Goal: Check status: Check status

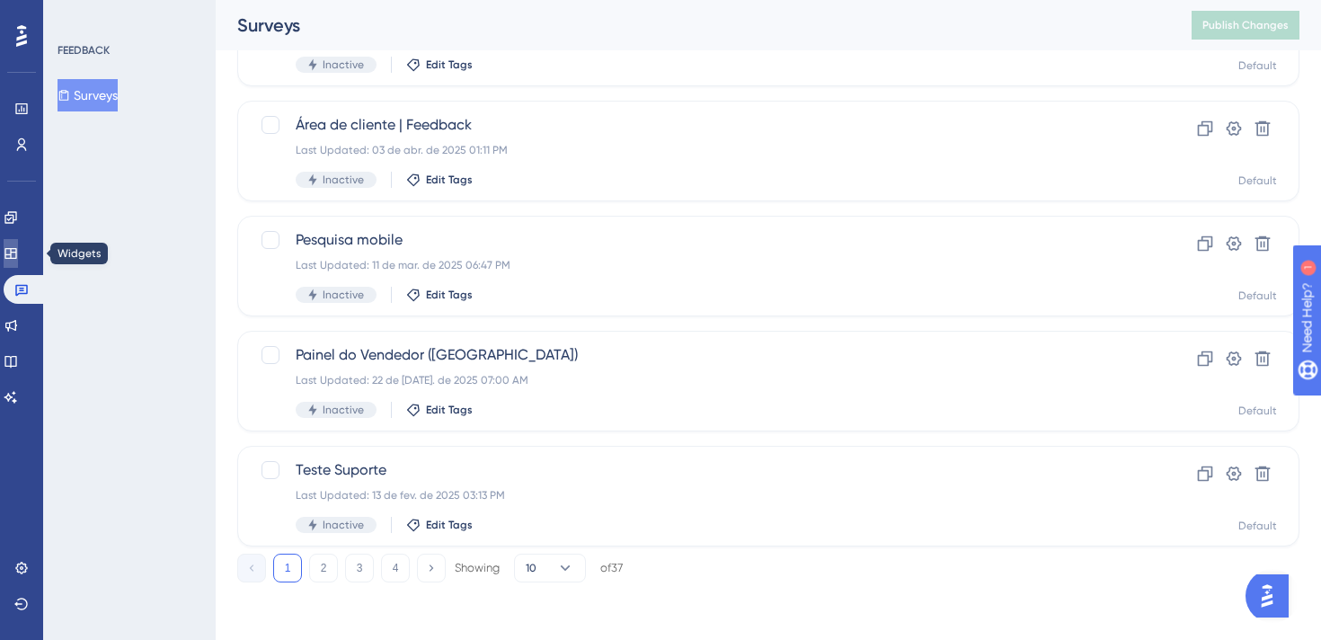
click at [16, 252] on icon at bounding box center [10, 253] width 12 height 11
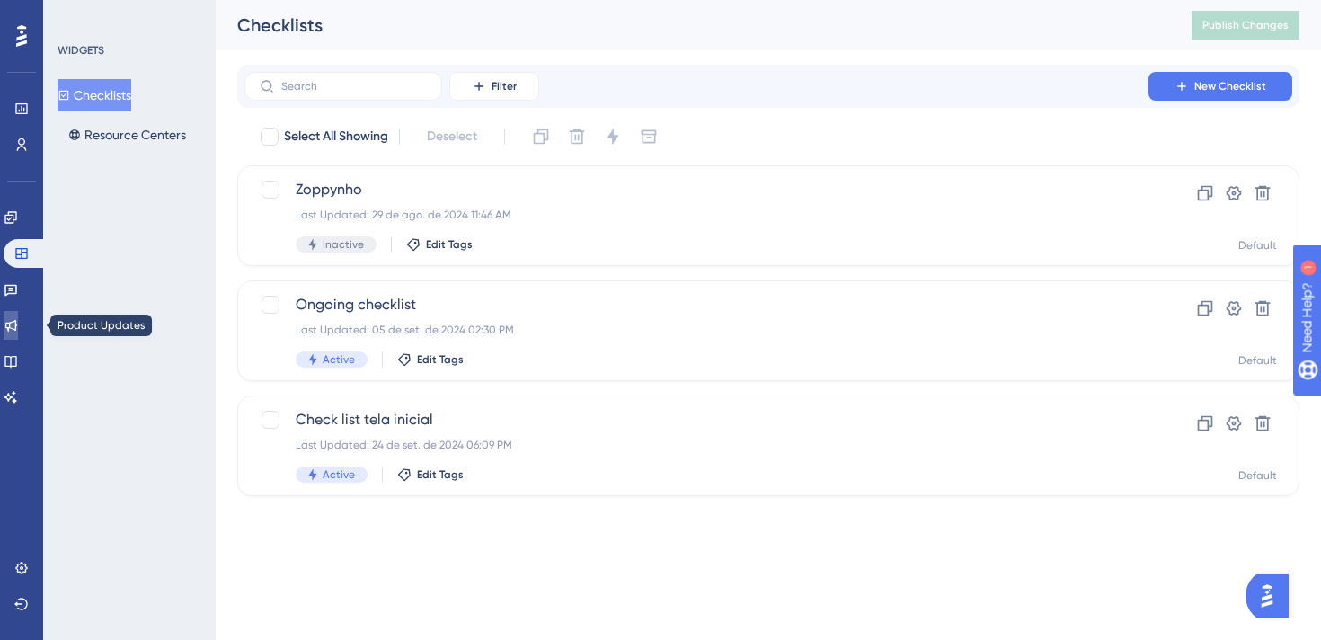
click at [18, 337] on link at bounding box center [11, 325] width 14 height 29
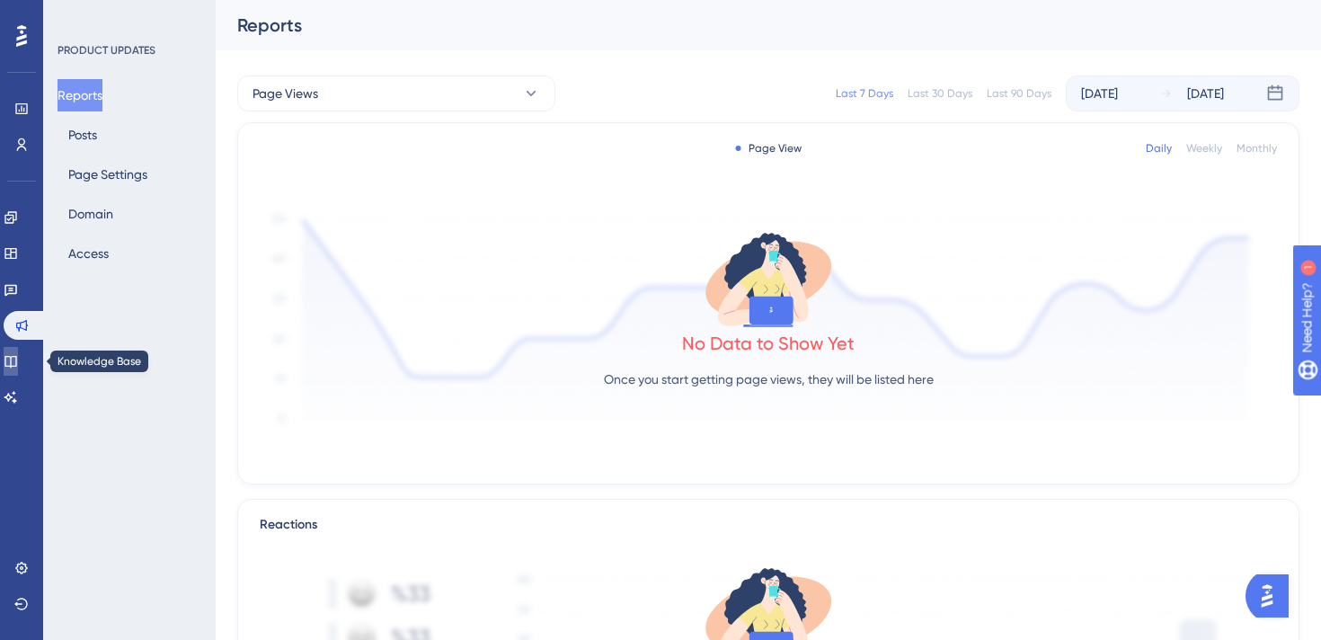
click at [18, 363] on icon at bounding box center [11, 361] width 14 height 14
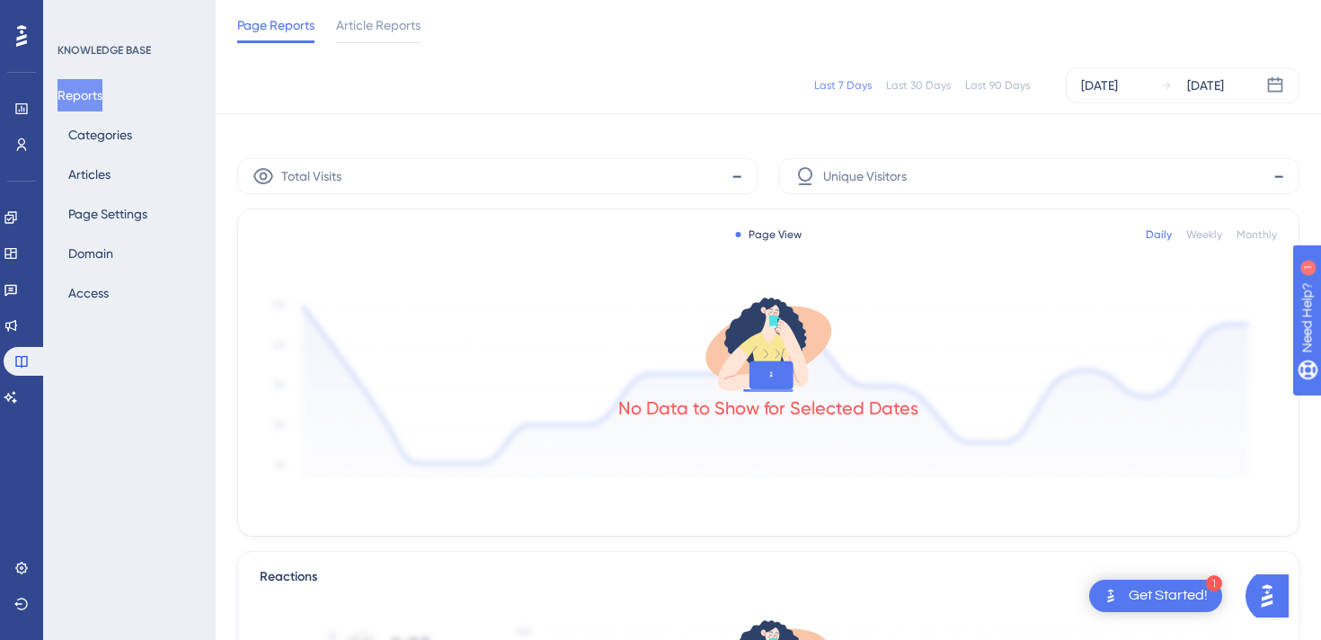
scroll to position [744, 0]
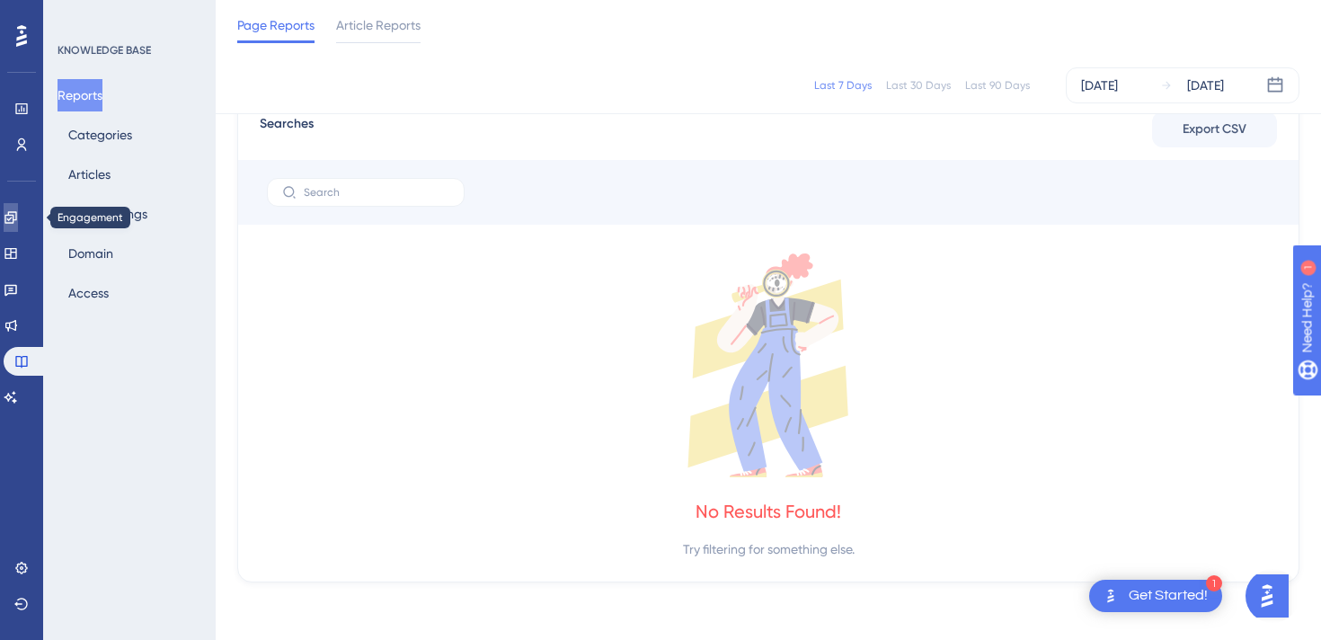
click at [17, 211] on icon at bounding box center [11, 217] width 14 height 14
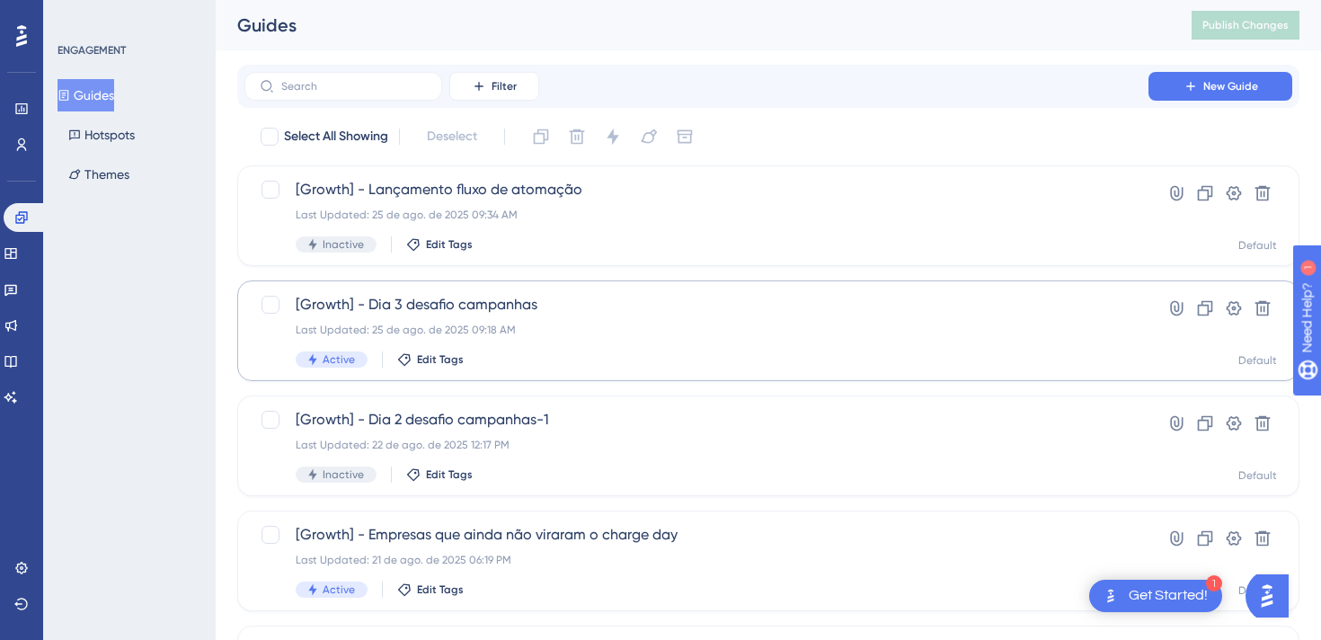
scroll to position [755, 0]
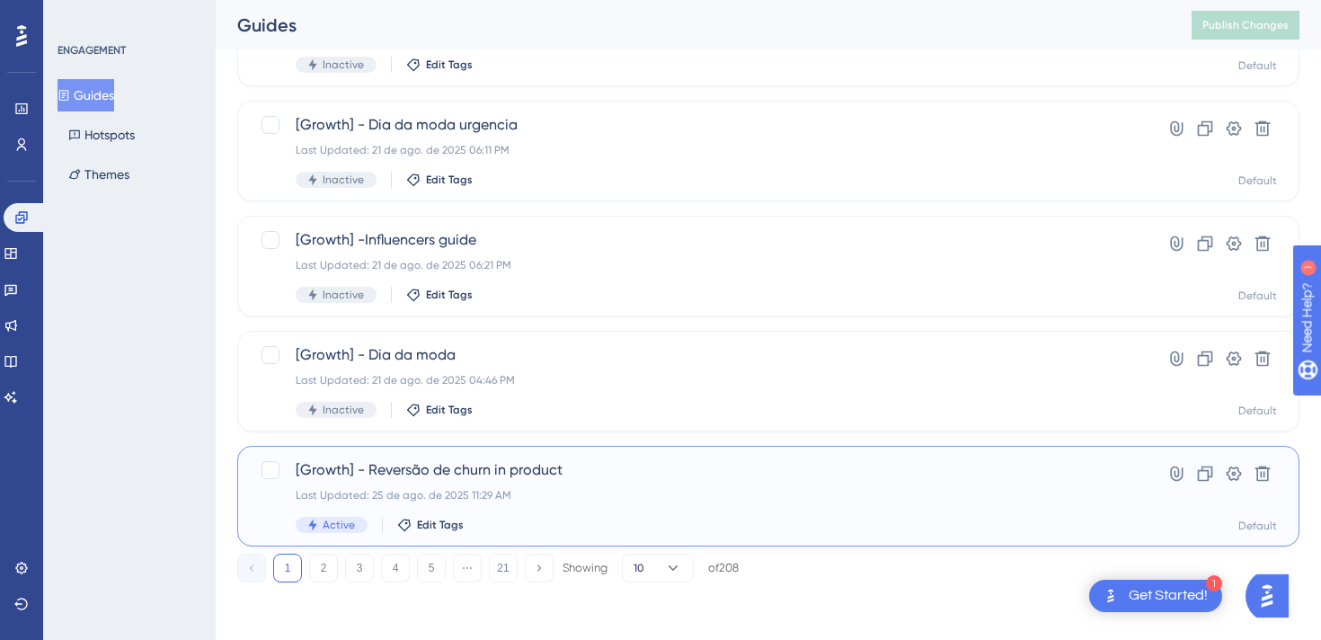
click at [523, 473] on span "[Growth] - Reversão de churn in product" at bounding box center [696, 470] width 801 height 22
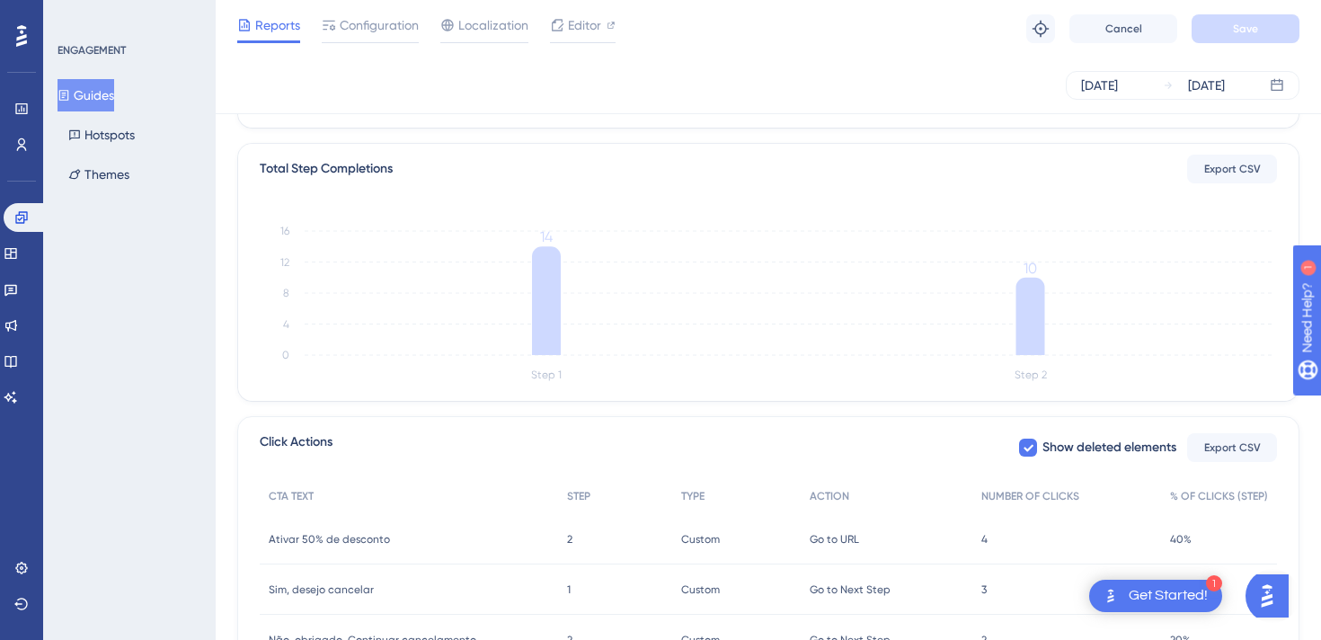
scroll to position [578, 0]
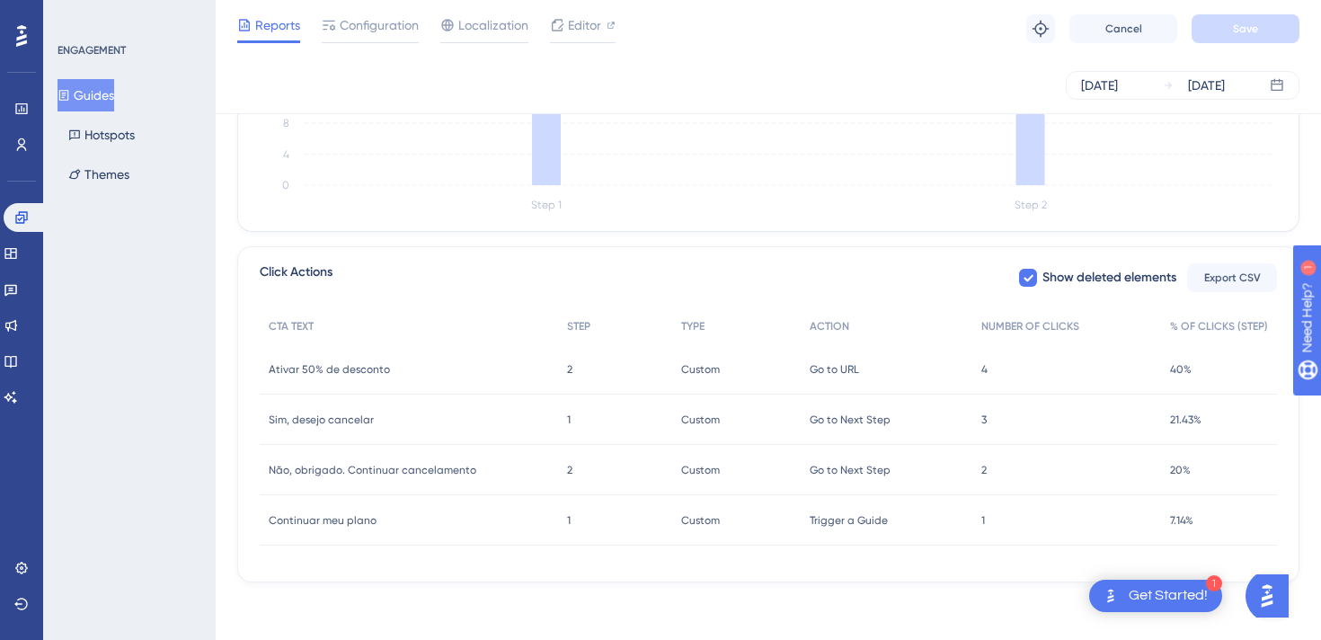
click at [986, 424] on div "3 3" at bounding box center [1066, 419] width 189 height 50
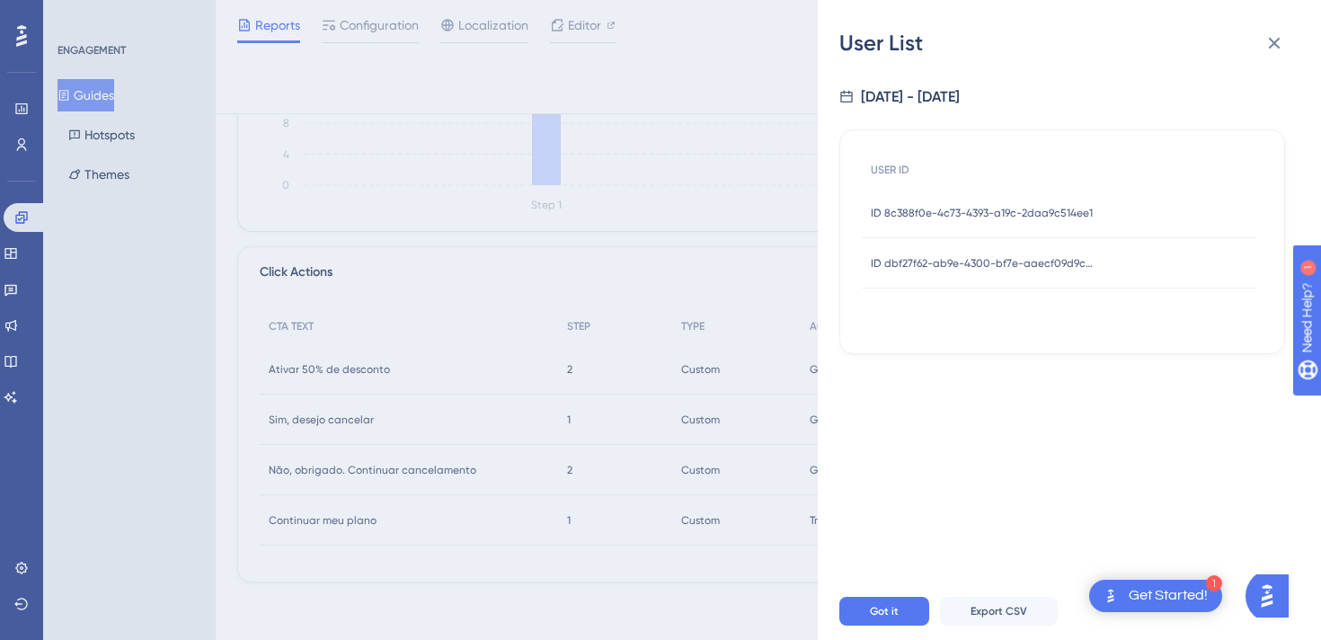
click at [1021, 214] on span "ID 8c388f0e-4c73-4393-a19c-2daa9c514ee1" at bounding box center [982, 213] width 222 height 14
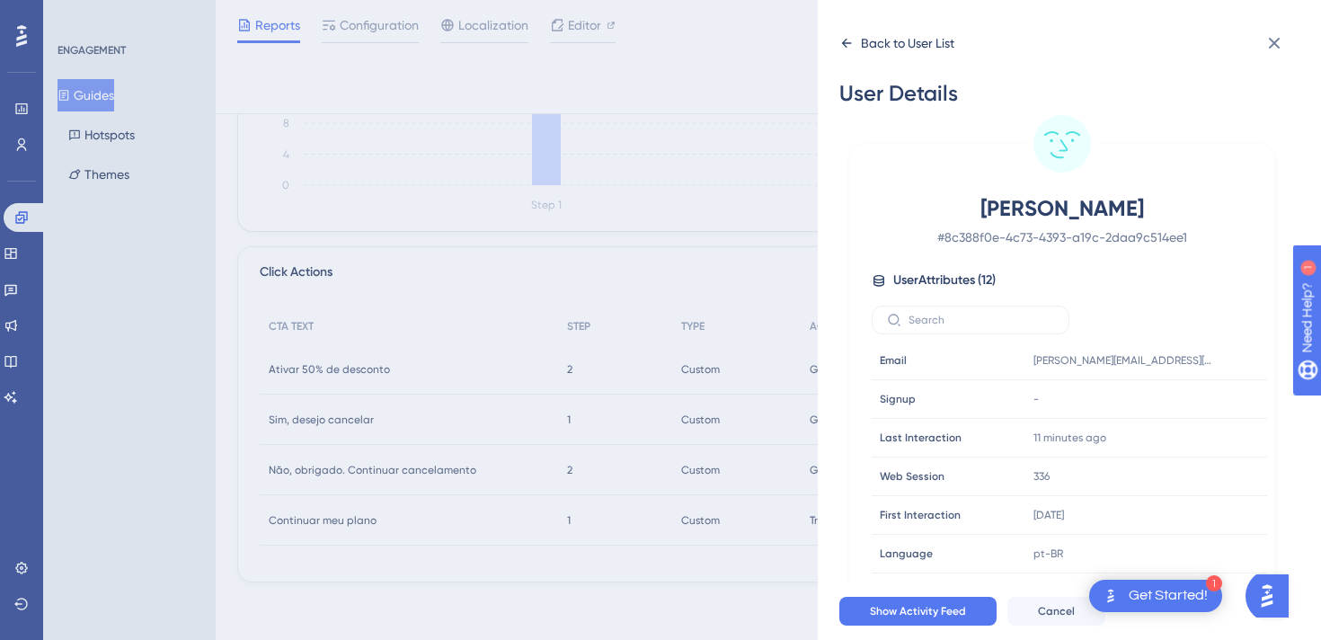
click at [906, 48] on div "Back to User List" at bounding box center [907, 43] width 93 height 22
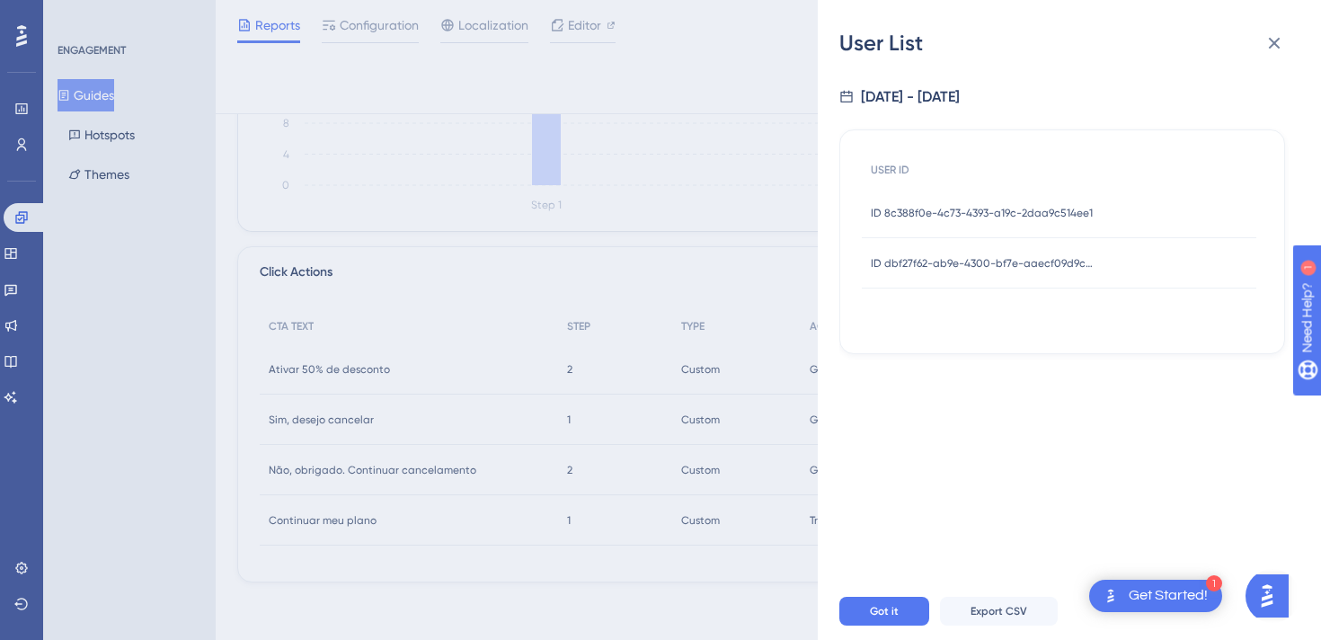
click at [943, 254] on div "ID dbf27f62-ab9e-4300-bf7e-aaecf09d9c4d ID dbf27f62-ab9e-4300-bf7e-aaecf09d9c4d" at bounding box center [983, 263] width 225 height 50
click at [941, 265] on span "ID dbf27f62-ab9e-4300-bf7e-aaecf09d9c4d" at bounding box center [983, 263] width 225 height 14
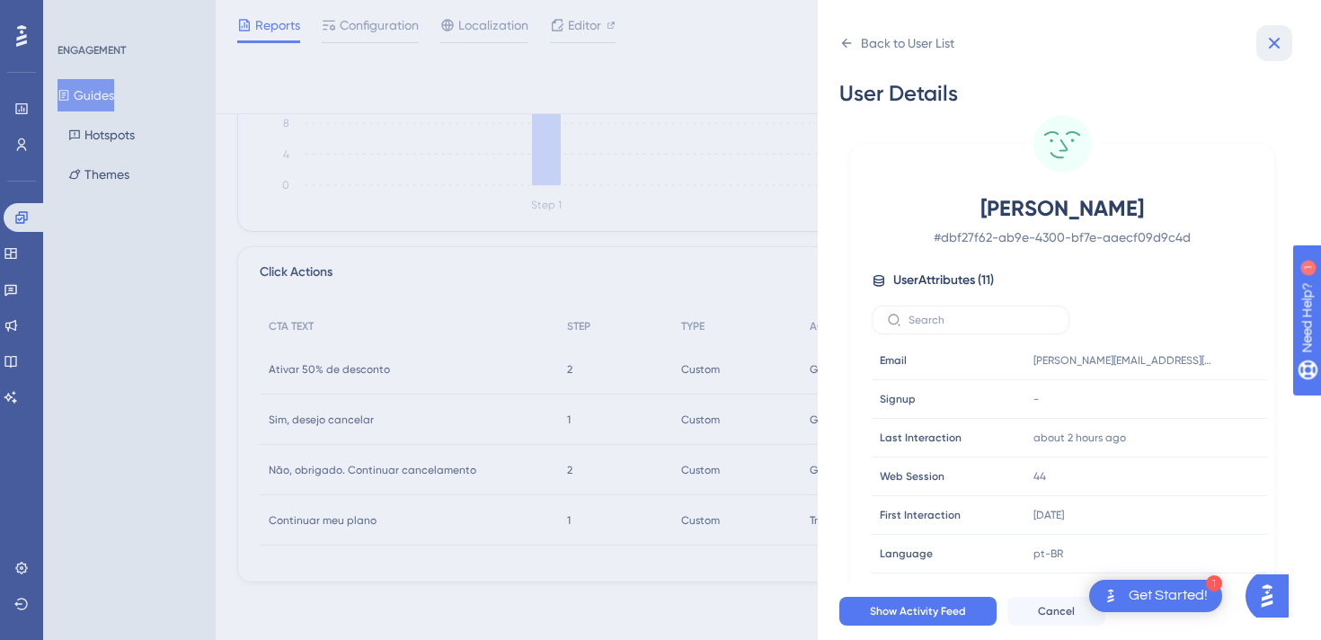
click at [1279, 45] on icon at bounding box center [1274, 43] width 22 height 22
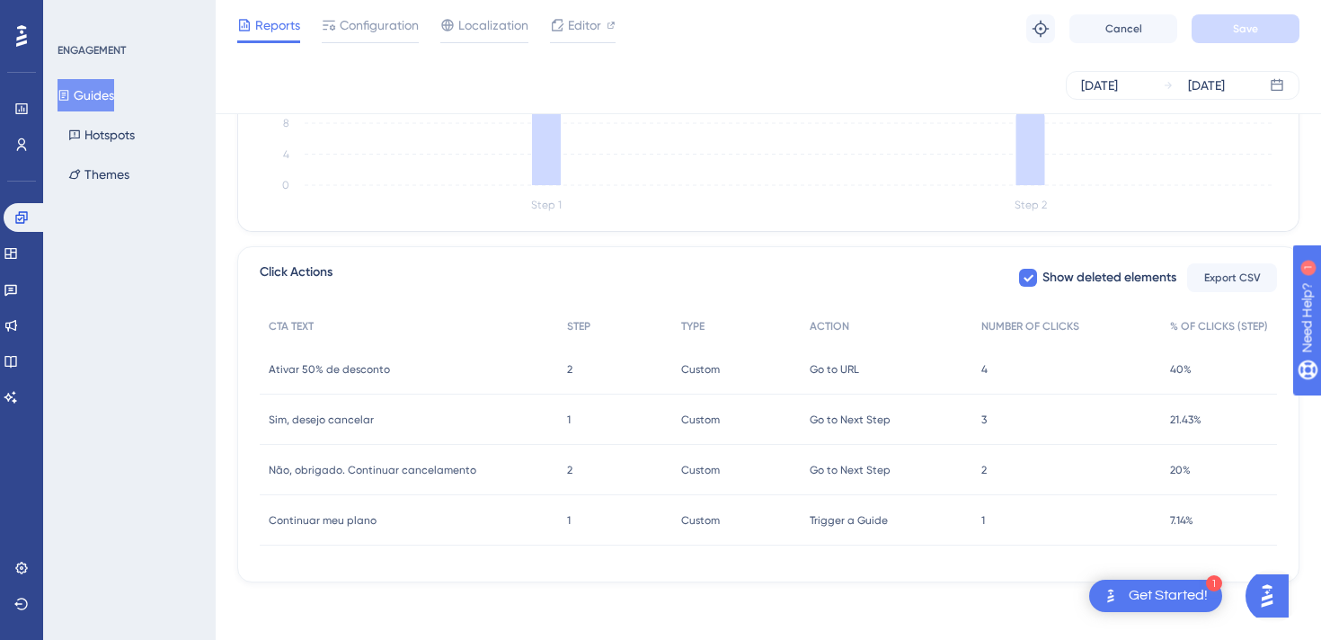
click at [981, 463] on span "2" at bounding box center [983, 470] width 5 height 14
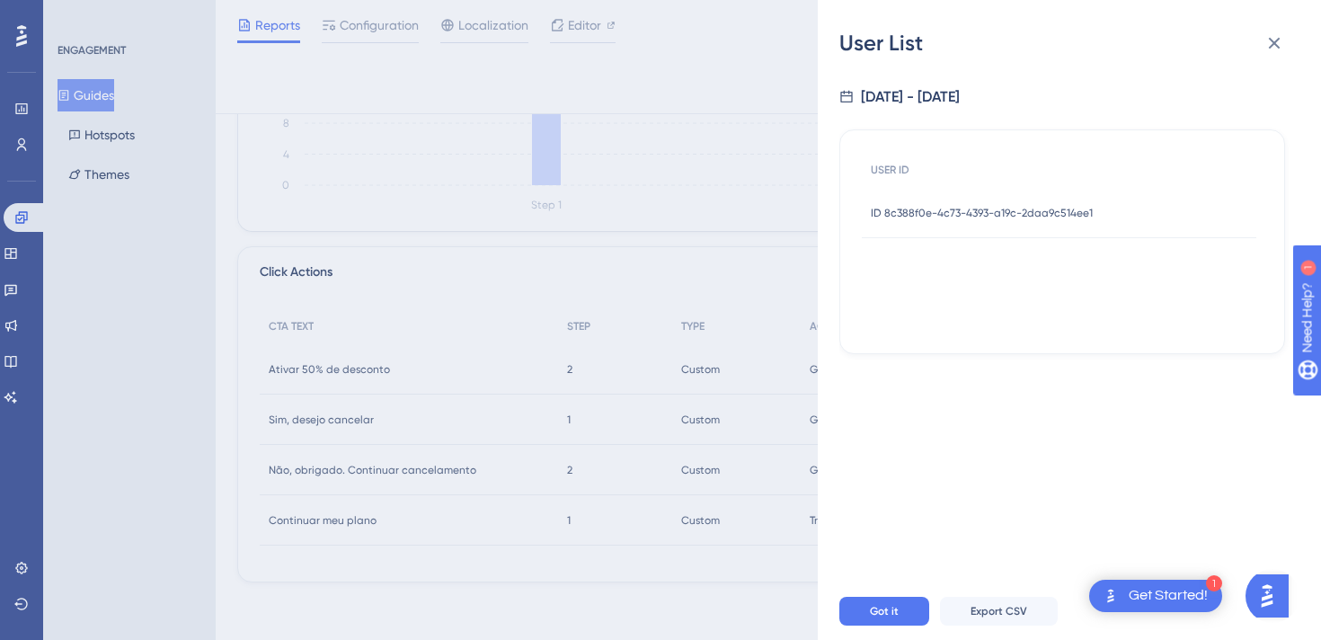
click at [962, 211] on span "ID 8c388f0e-4c73-4393-a19c-2daa9c514ee1" at bounding box center [982, 213] width 222 height 14
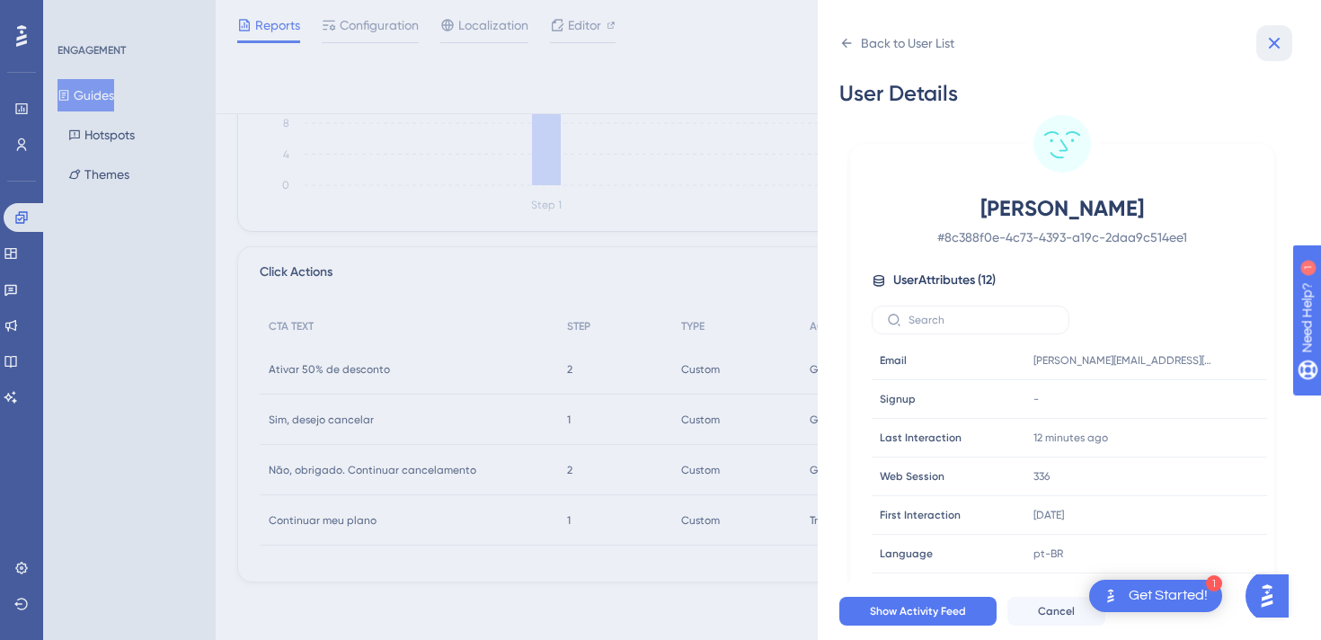
click at [1265, 51] on icon at bounding box center [1274, 43] width 22 height 22
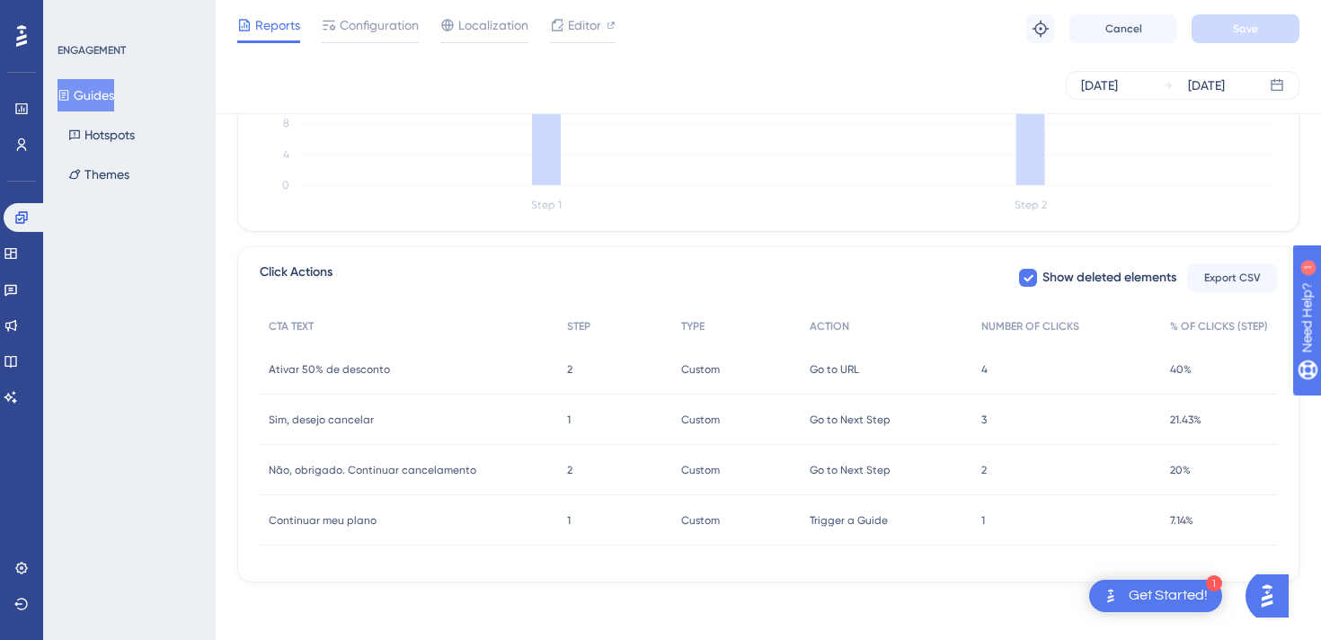
click at [983, 370] on span "4" at bounding box center [984, 369] width 6 height 14
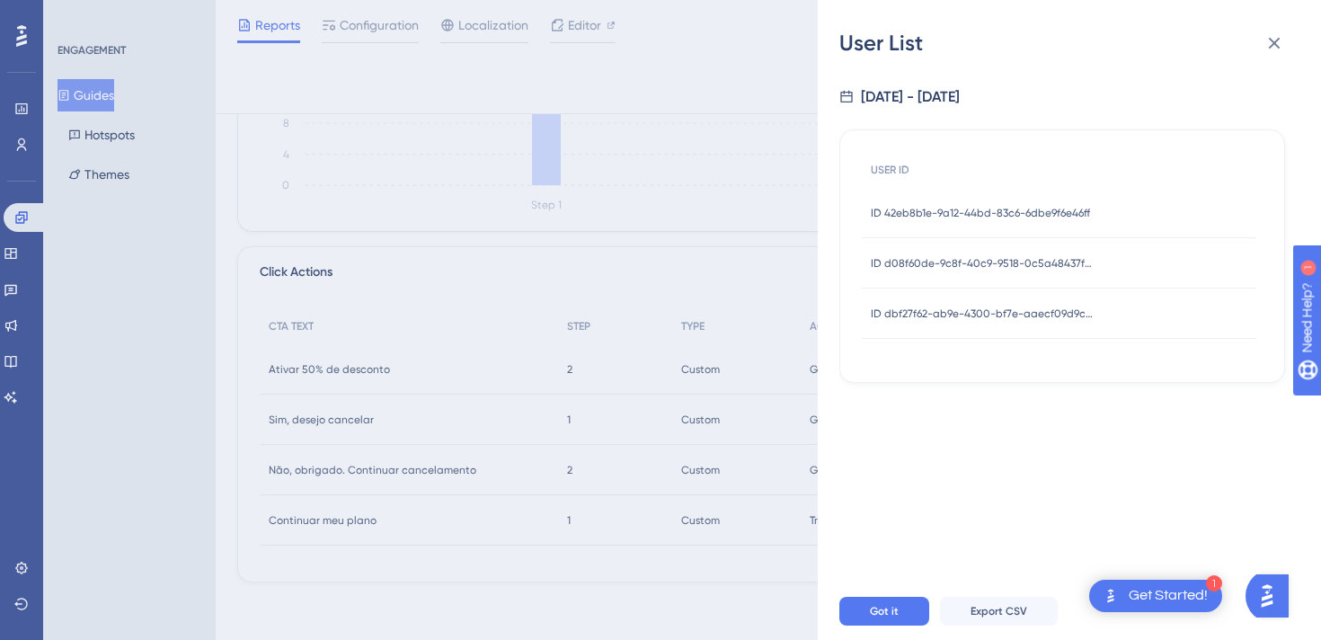
click at [917, 206] on span "ID 42eb8b1e-9a12-44bd-83c6-6dbe9f6e46ff" at bounding box center [980, 213] width 219 height 14
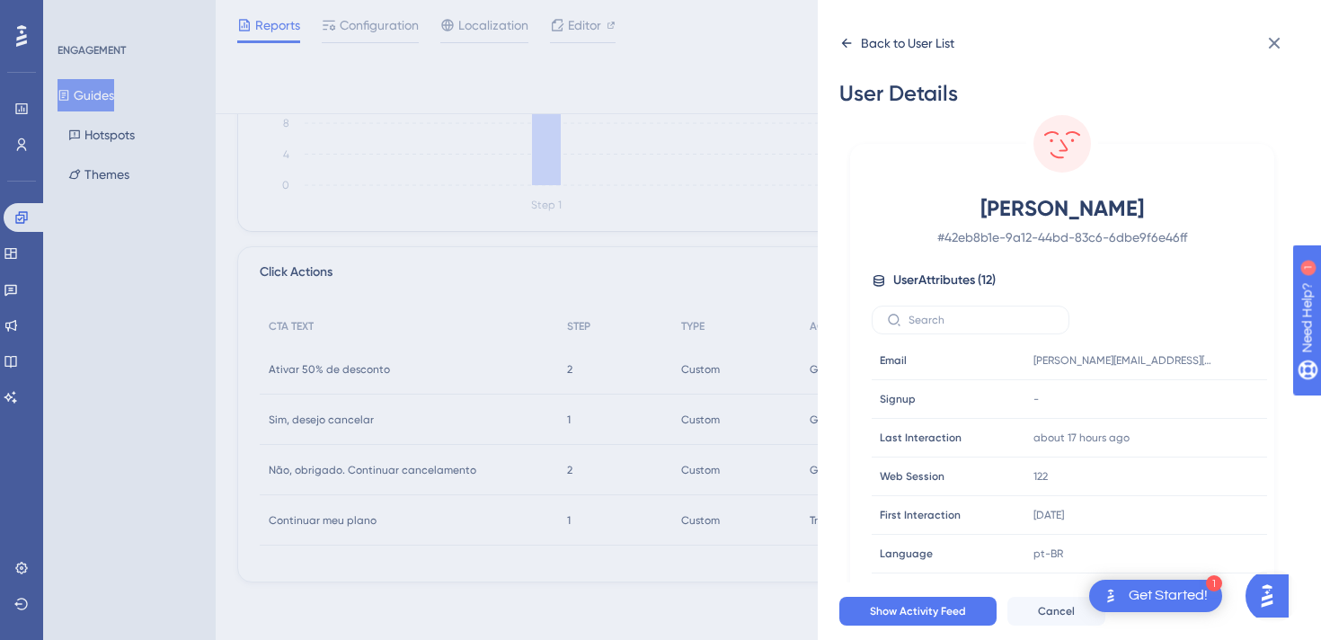
click at [855, 42] on div "Back to User List" at bounding box center [896, 43] width 115 height 29
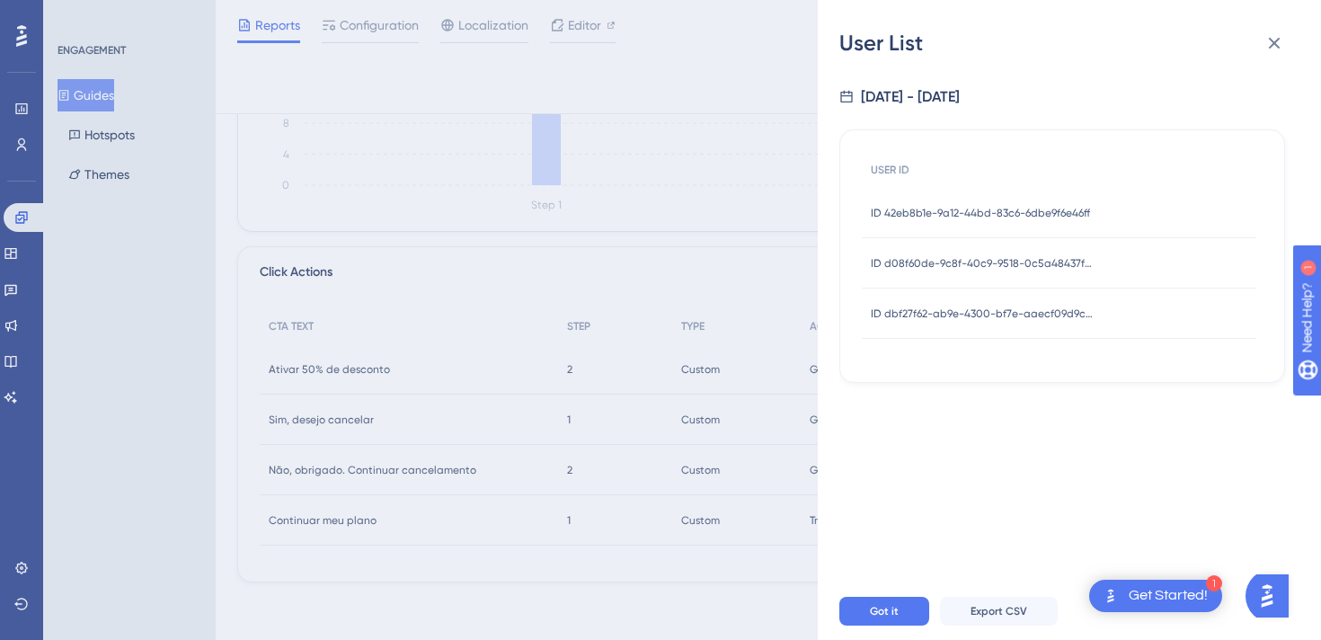
click at [880, 256] on span "ID d08f60de-9c8f-40c9-9518-0c5a48437f87" at bounding box center [983, 263] width 225 height 14
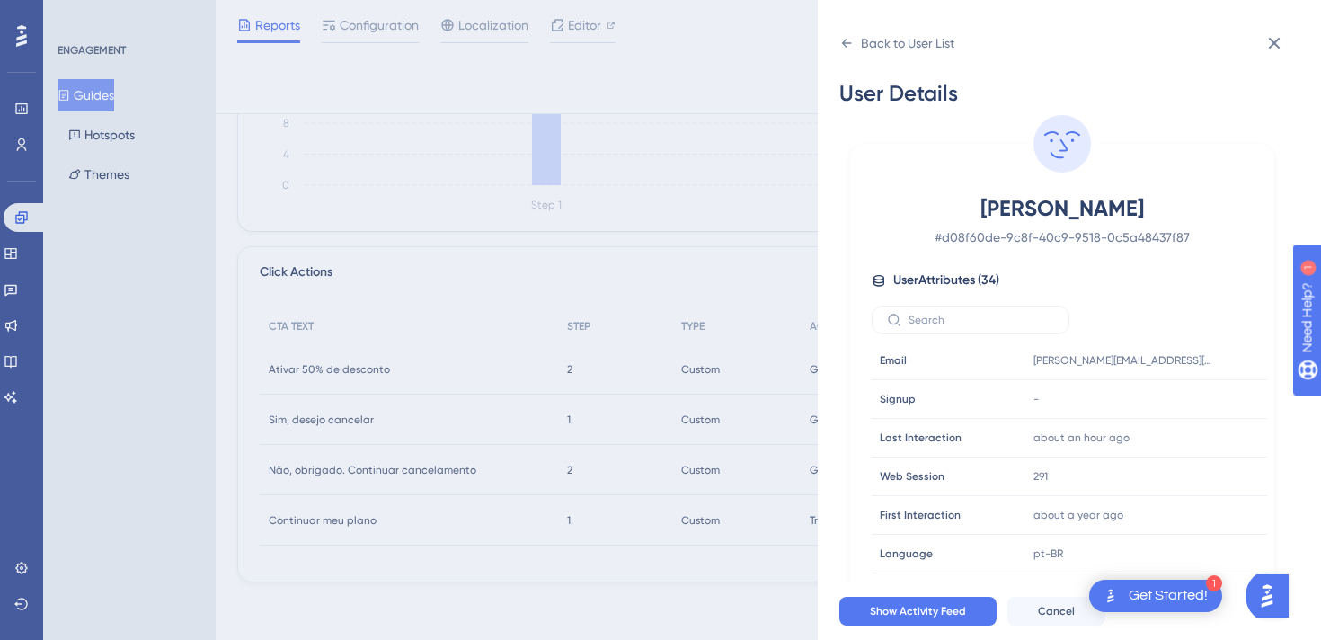
click at [927, 259] on div "[PERSON_NAME] # d08f60de-9c8f-40c9-9518-0c5a48437f87 User Attributes ( 34 ) Ema…" at bounding box center [1062, 399] width 410 height 411
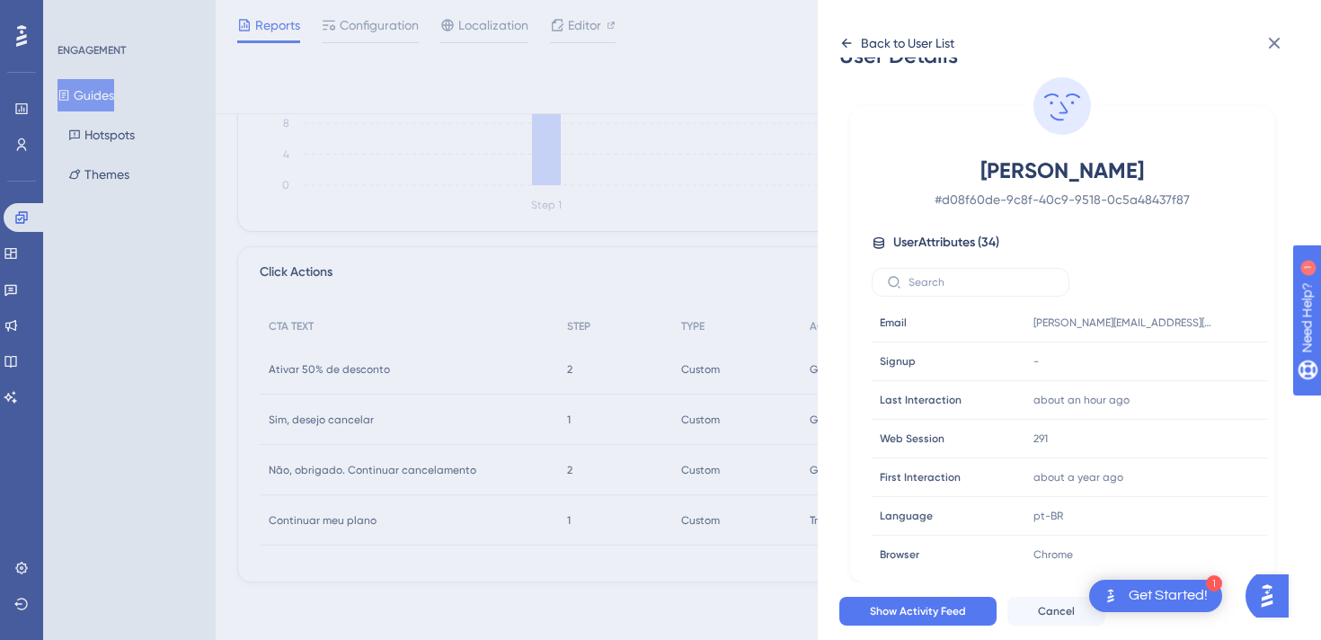
click at [906, 41] on div "Back to User List" at bounding box center [907, 43] width 93 height 22
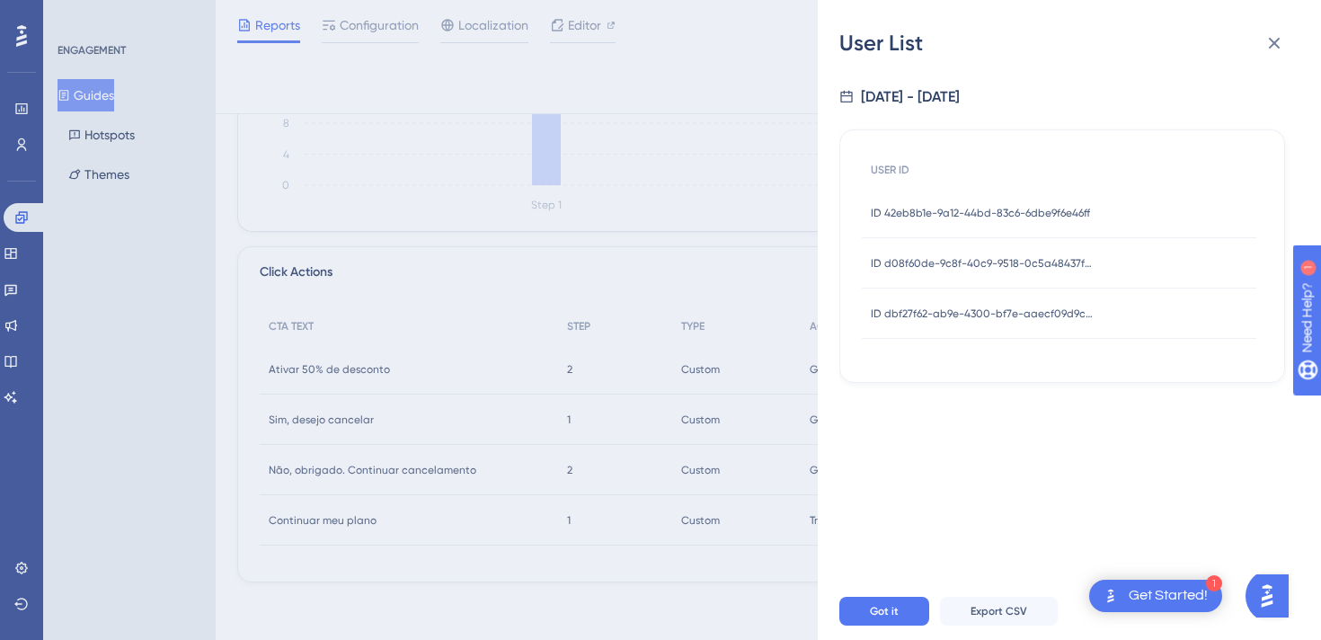
click at [906, 316] on span "ID dbf27f62-ab9e-4300-bf7e-aaecf09d9c4d" at bounding box center [983, 313] width 225 height 14
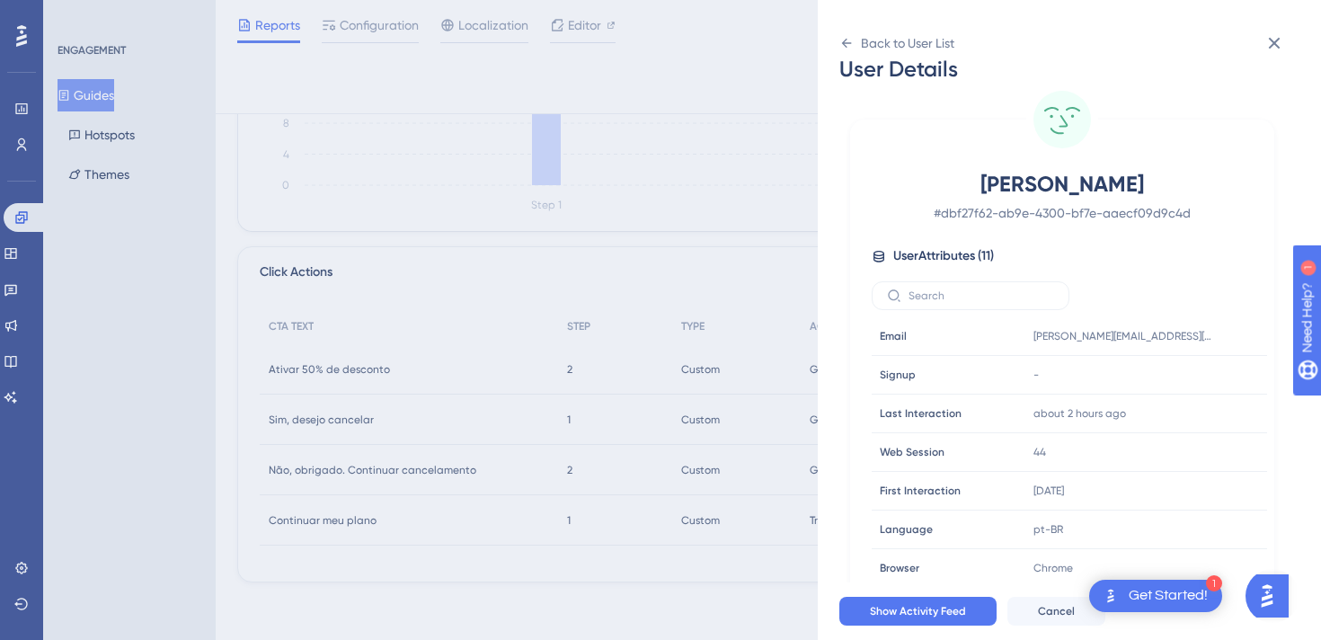
scroll to position [30, 0]
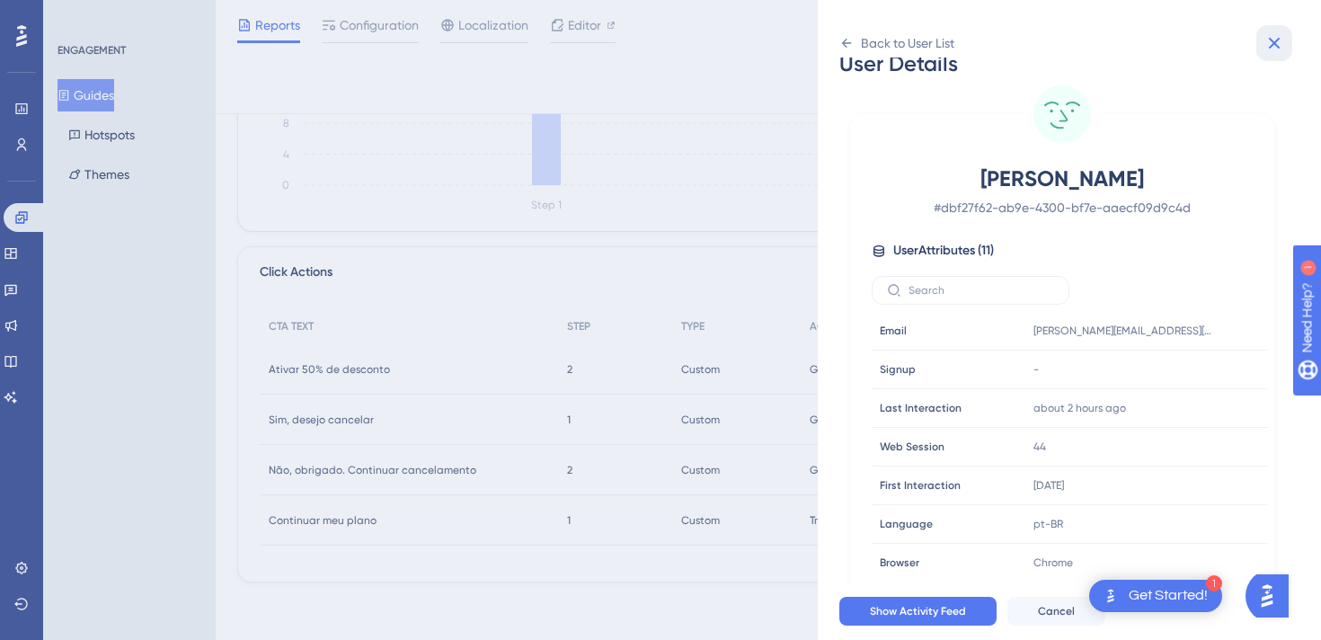
click at [1260, 40] on button at bounding box center [1274, 43] width 36 height 36
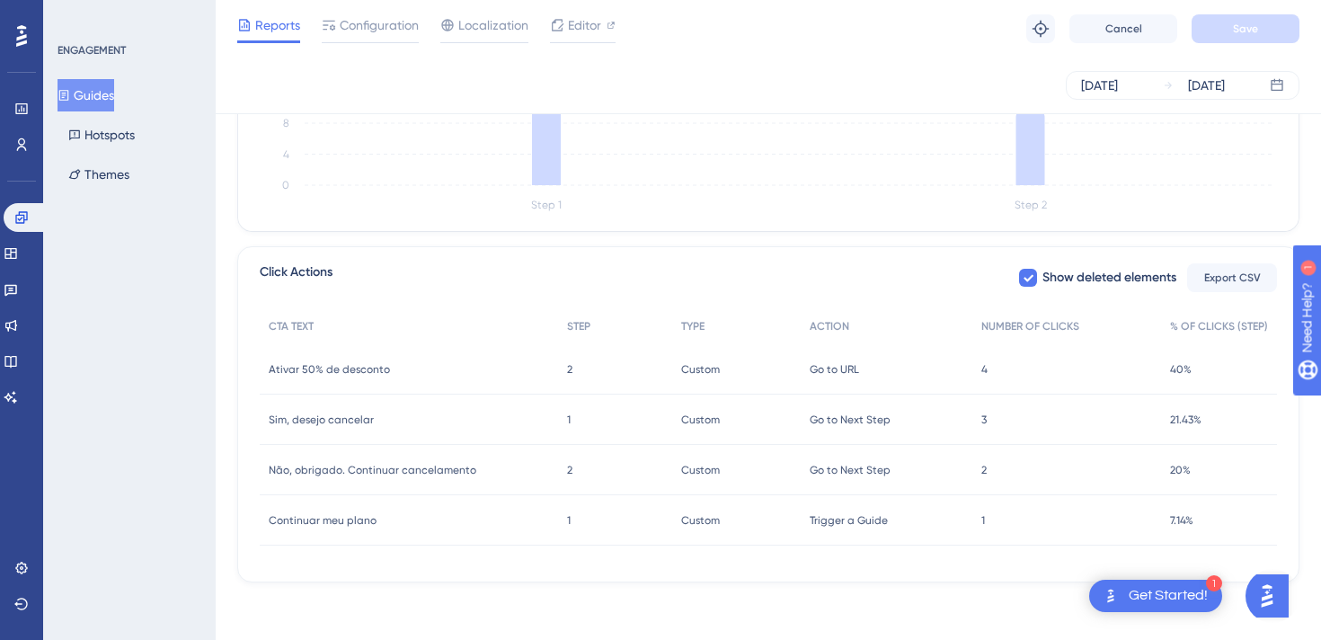
click at [984, 519] on span "1" at bounding box center [983, 520] width 4 height 14
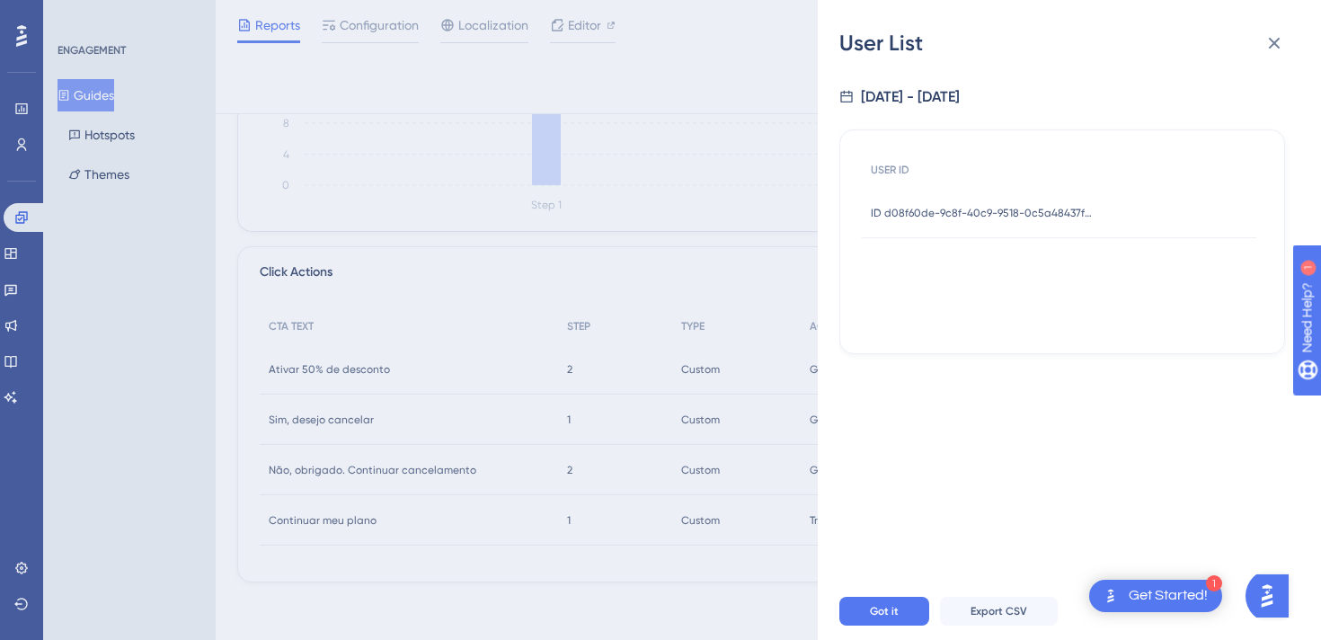
click at [965, 213] on span "ID d08f60de-9c8f-40c9-9518-0c5a48437f87" at bounding box center [983, 213] width 225 height 14
click at [1056, 209] on span "ID d08f60de-9c8f-40c9-9518-0c5a48437f87" at bounding box center [983, 213] width 225 height 14
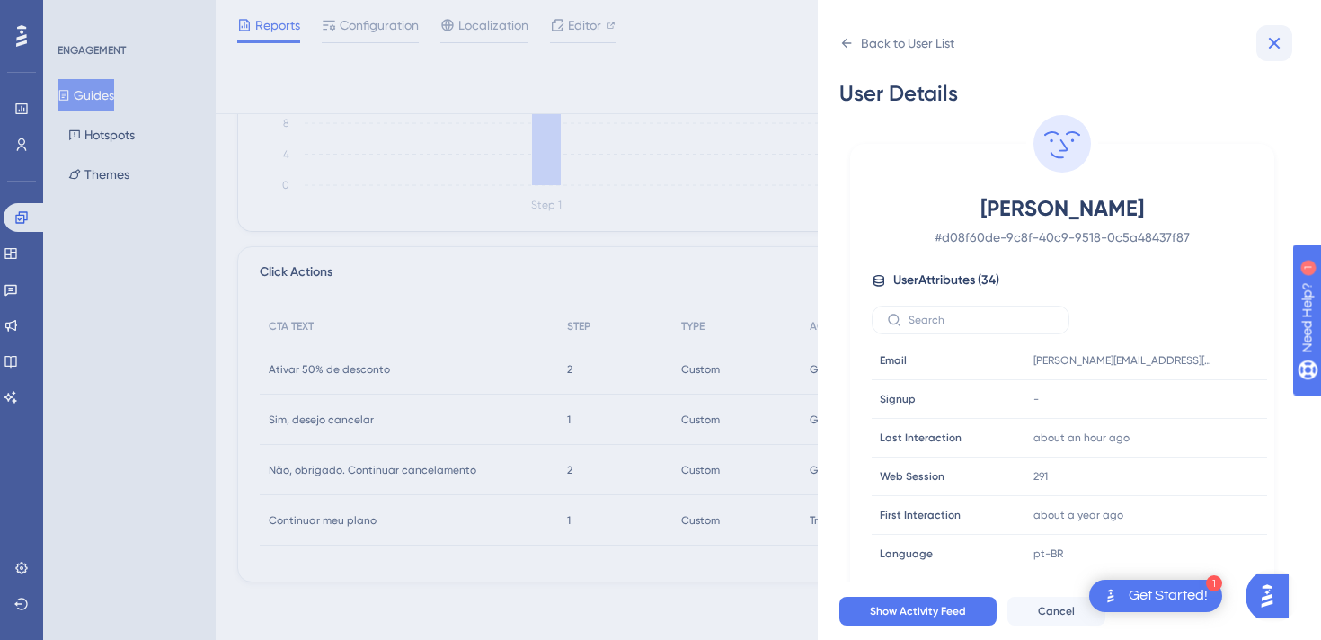
click at [1267, 33] on icon at bounding box center [1274, 43] width 22 height 22
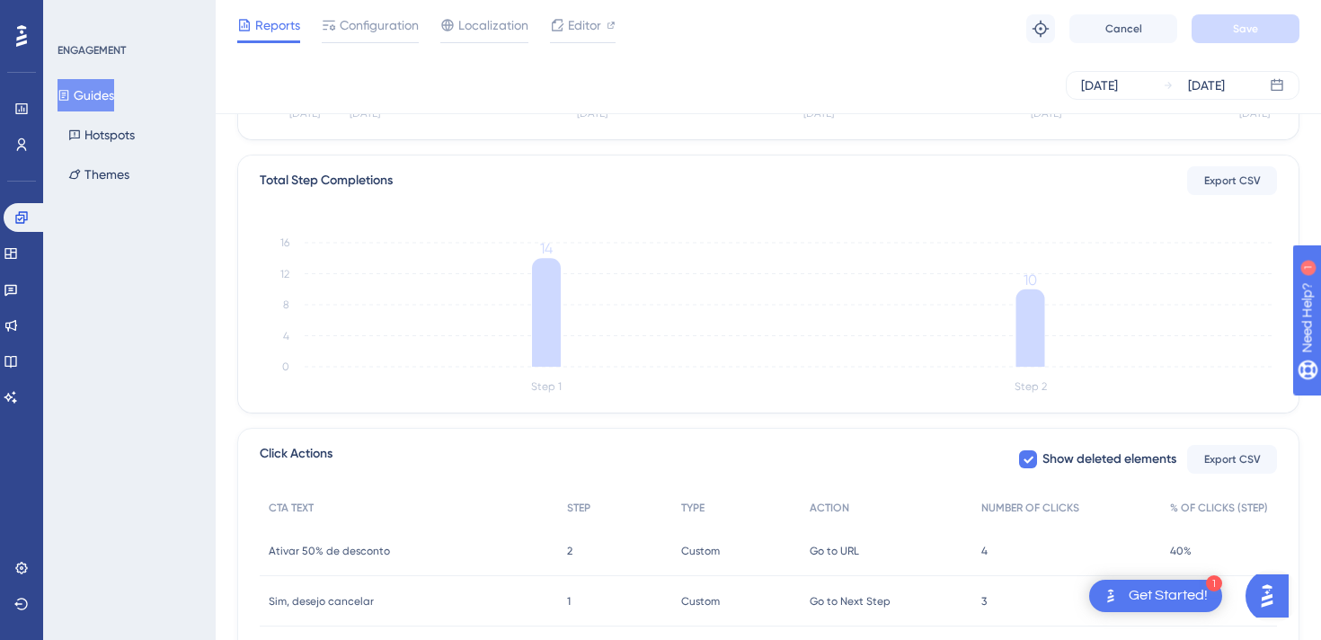
scroll to position [395, 0]
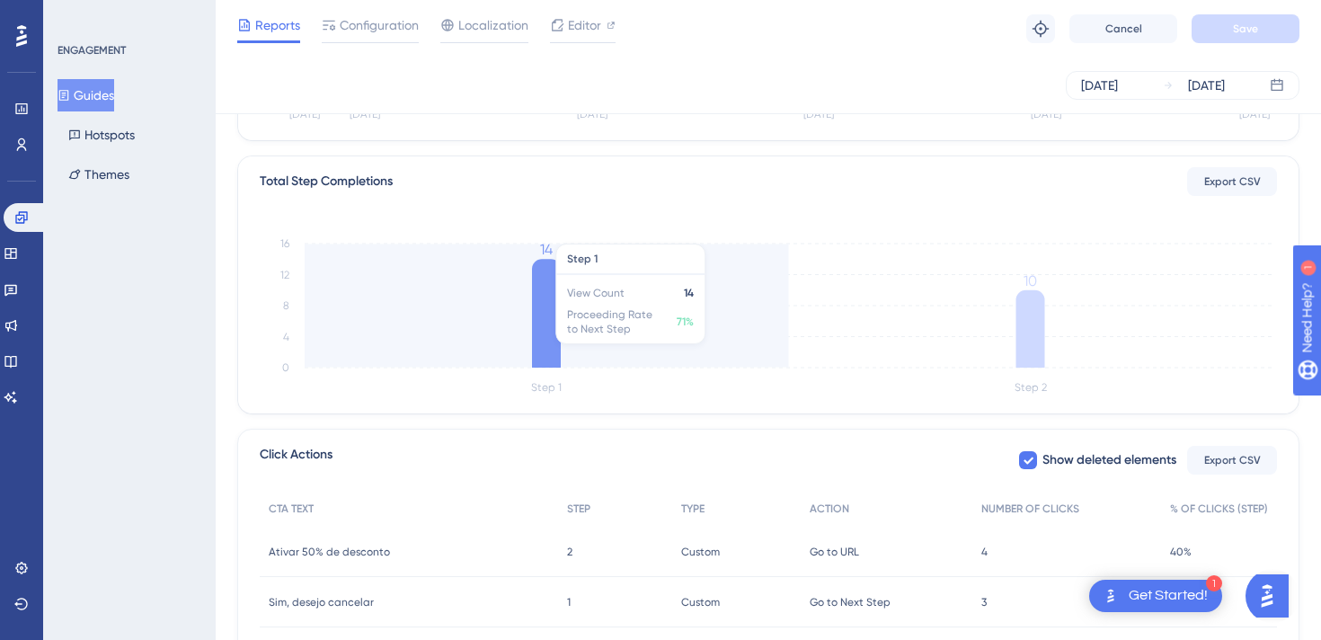
click at [552, 302] on icon at bounding box center [546, 313] width 29 height 109
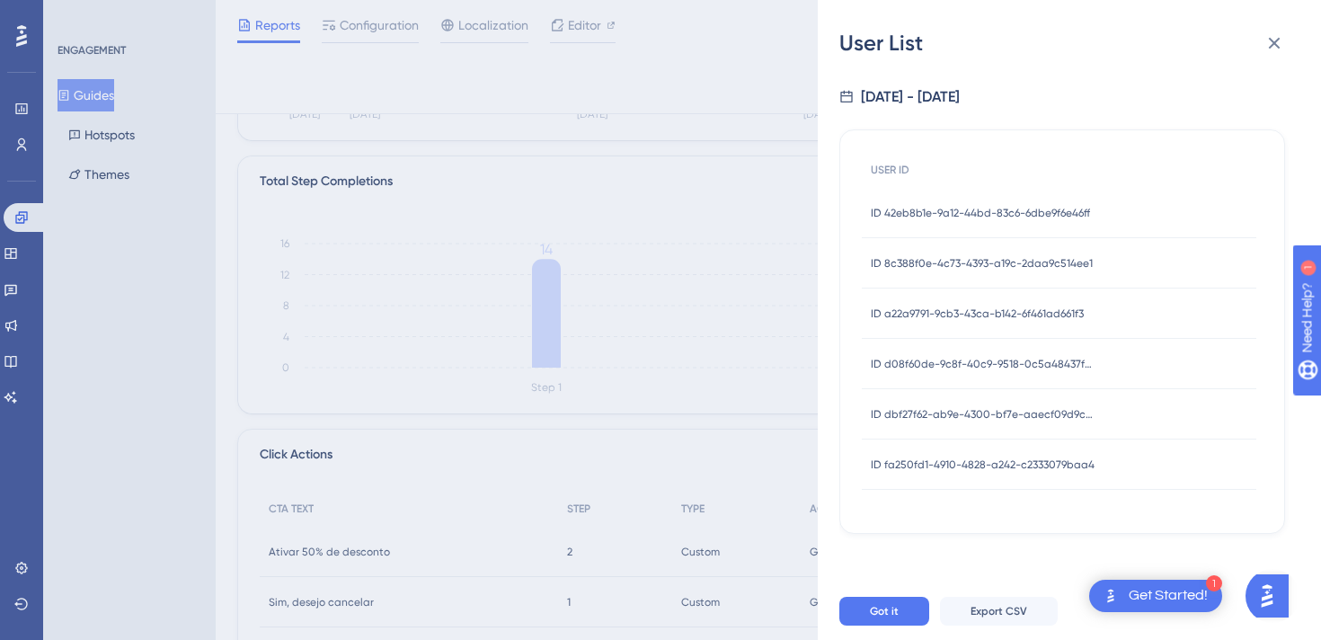
click at [950, 211] on span "ID 42eb8b1e-9a12-44bd-83c6-6dbe9f6e46ff" at bounding box center [980, 213] width 219 height 14
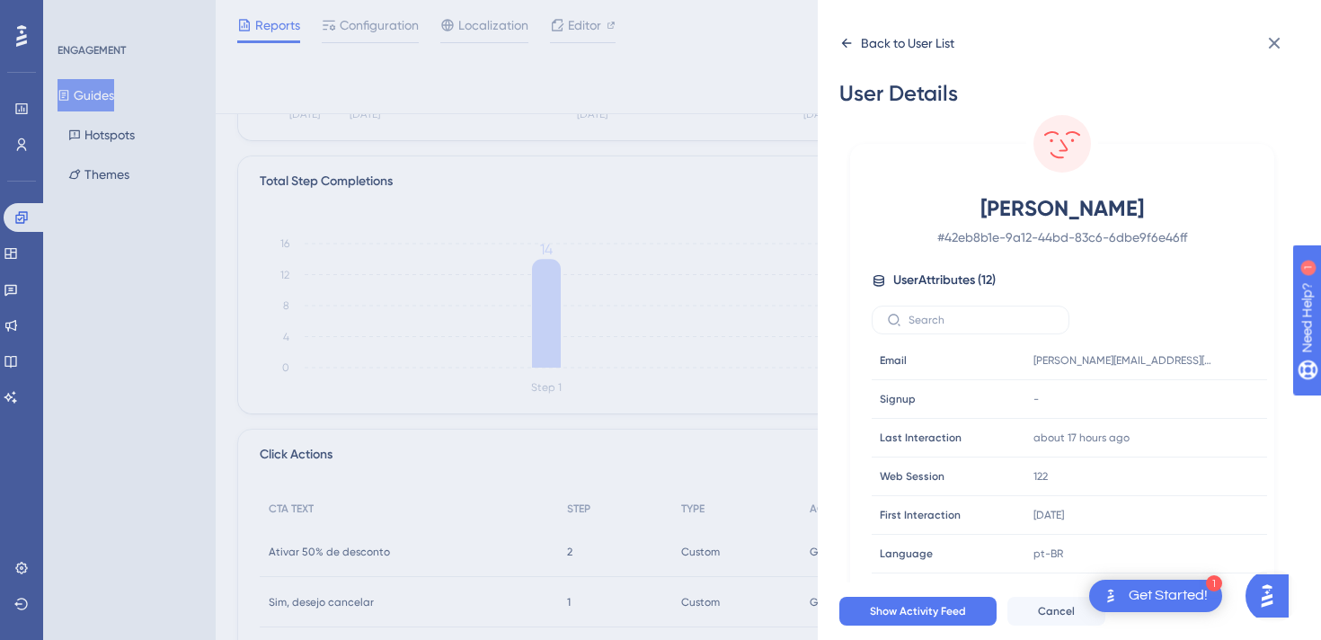
click at [870, 40] on div "Back to User List" at bounding box center [907, 43] width 93 height 22
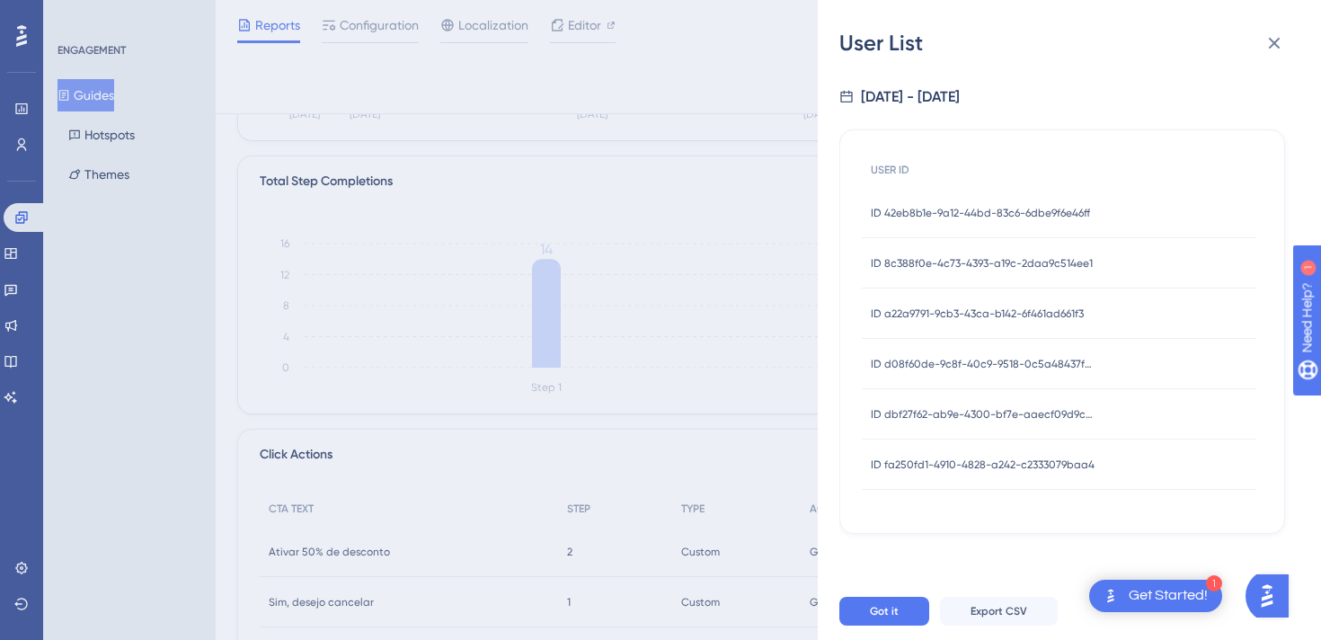
scroll to position [578, 0]
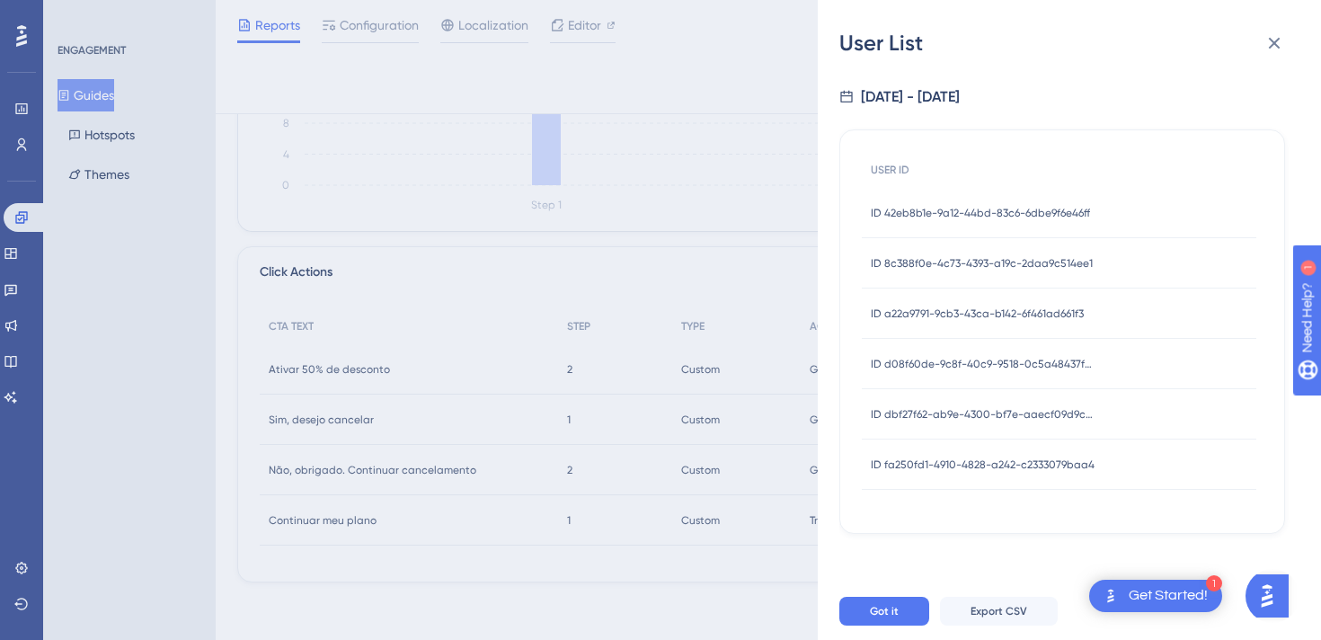
click at [947, 263] on span "ID 8c388f0e-4c73-4393-a19c-2daa9c514ee1" at bounding box center [982, 263] width 222 height 14
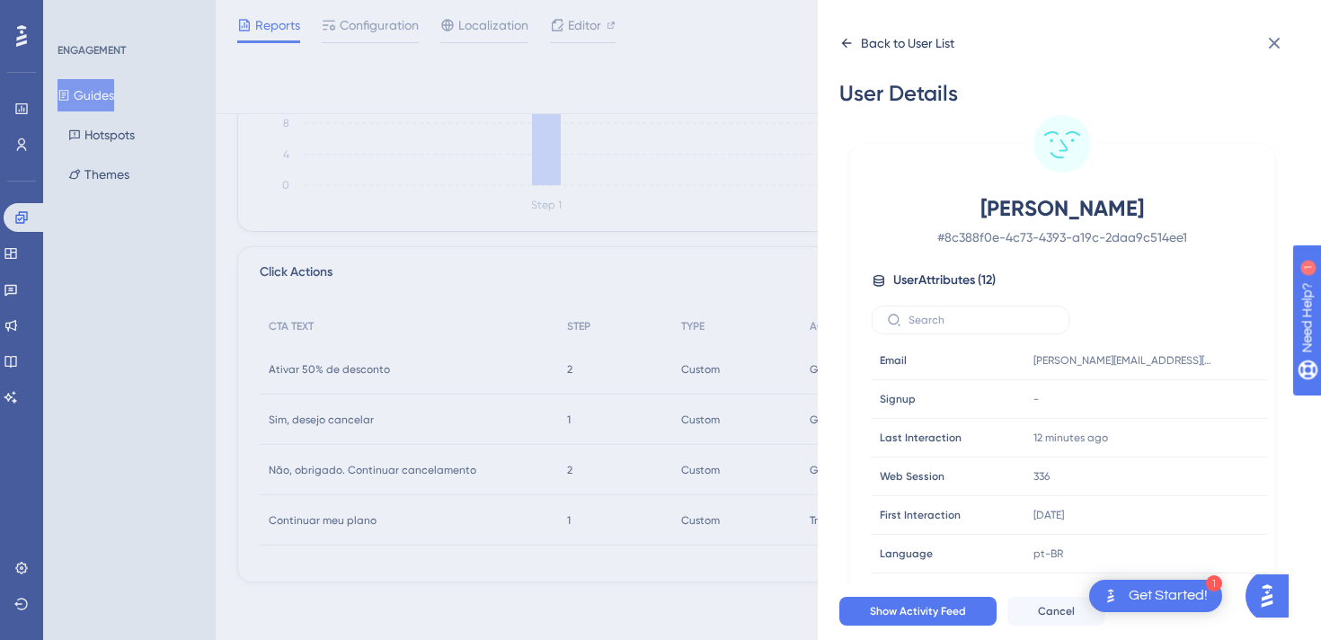
click at [896, 33] on div "Back to User List" at bounding box center [907, 43] width 93 height 22
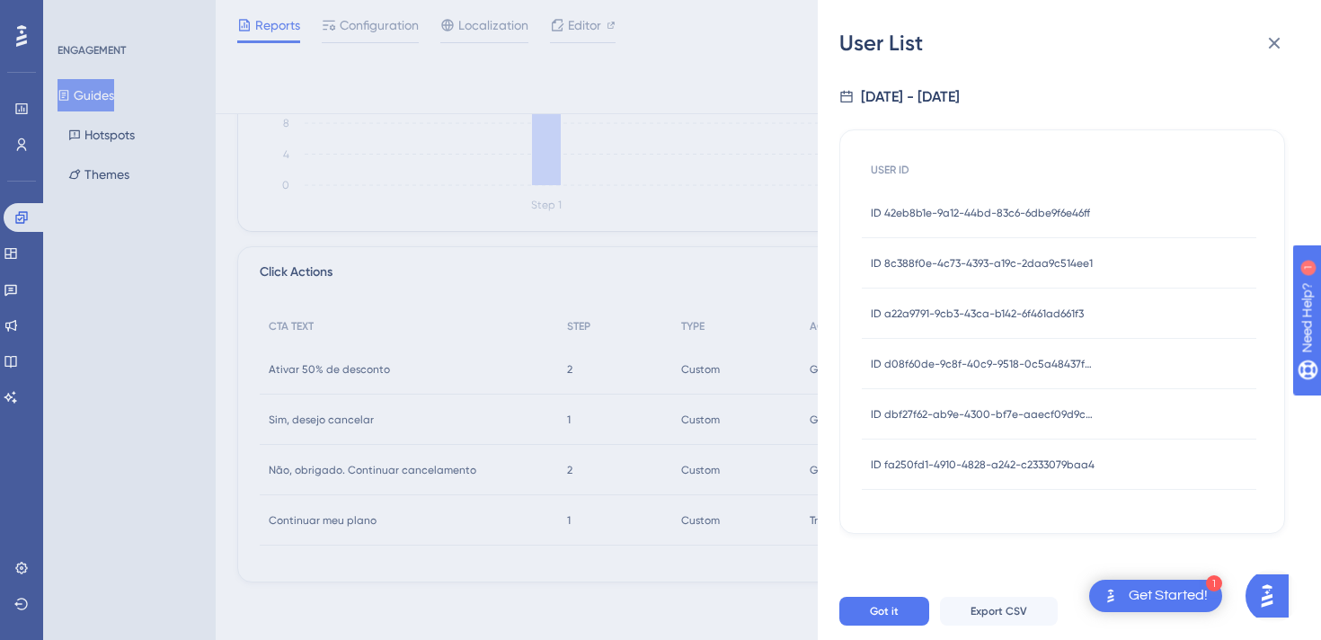
click at [962, 314] on span "ID a22a9791-9cb3-43ca-b142-6f461ad661f3" at bounding box center [977, 313] width 213 height 14
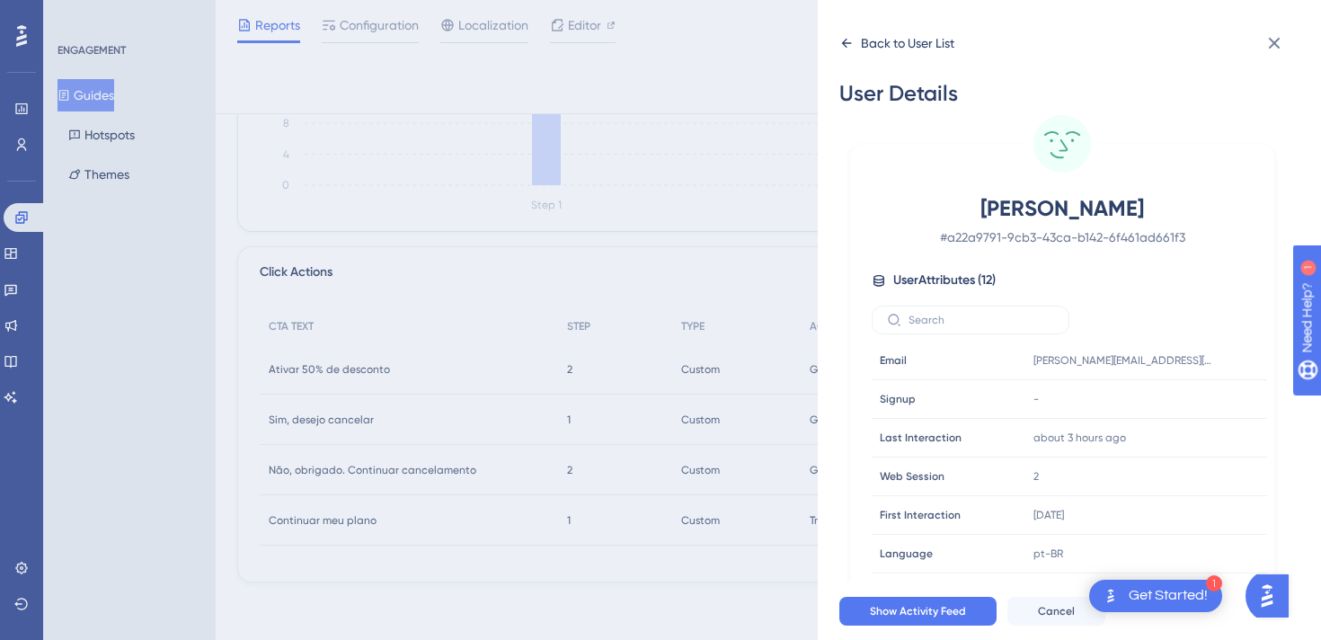
click at [879, 57] on div "Back to User List" at bounding box center [896, 43] width 115 height 29
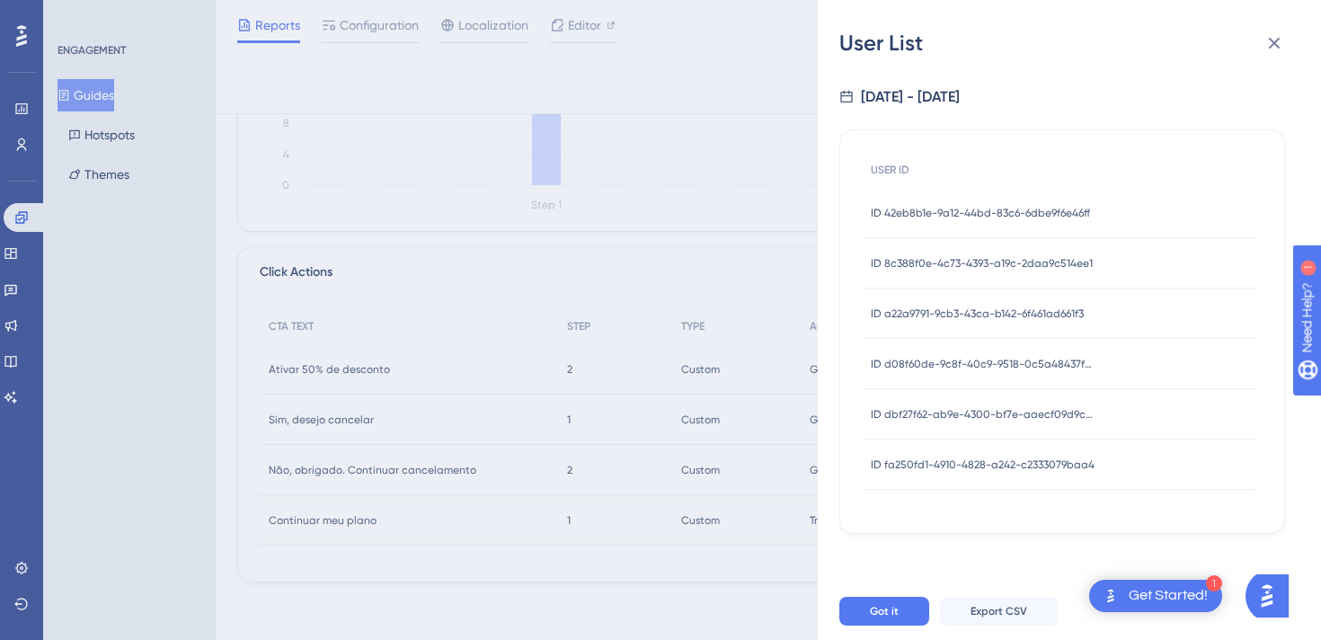
click at [914, 349] on div "ID d08f60de-9c8f-40c9-9518-0c5a48437f87 ID d08f60de-9c8f-40c9-9518-0c5a48437f87" at bounding box center [983, 364] width 225 height 50
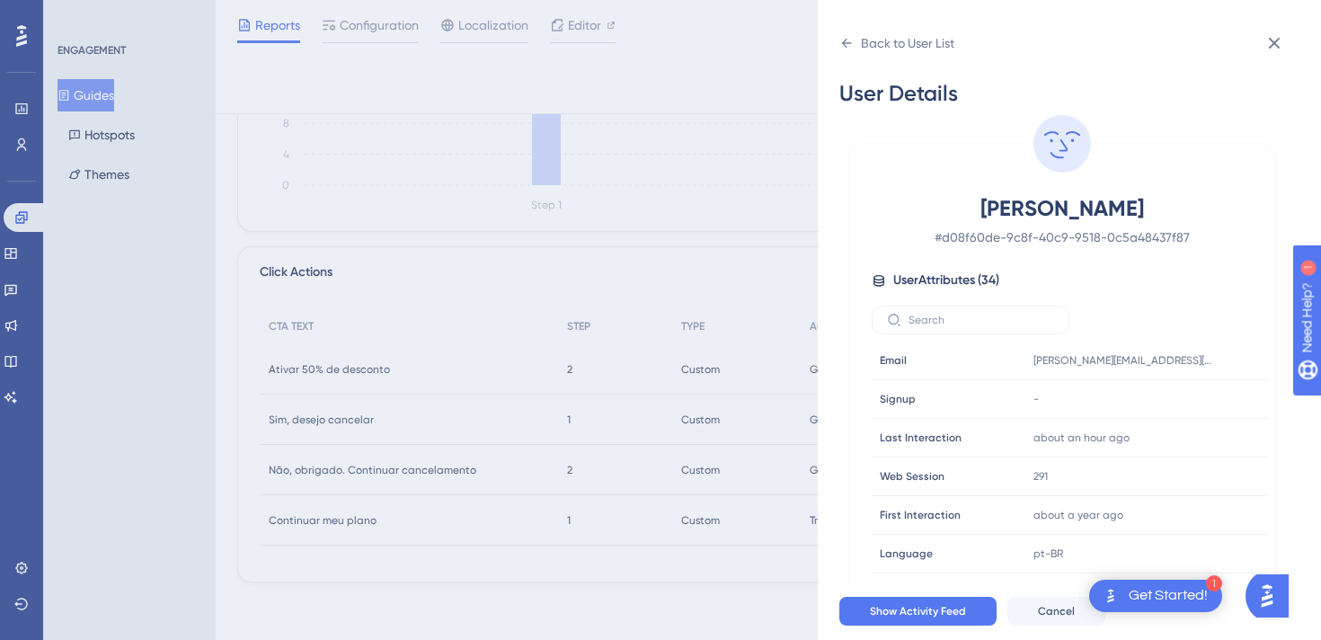
scroll to position [38, 0]
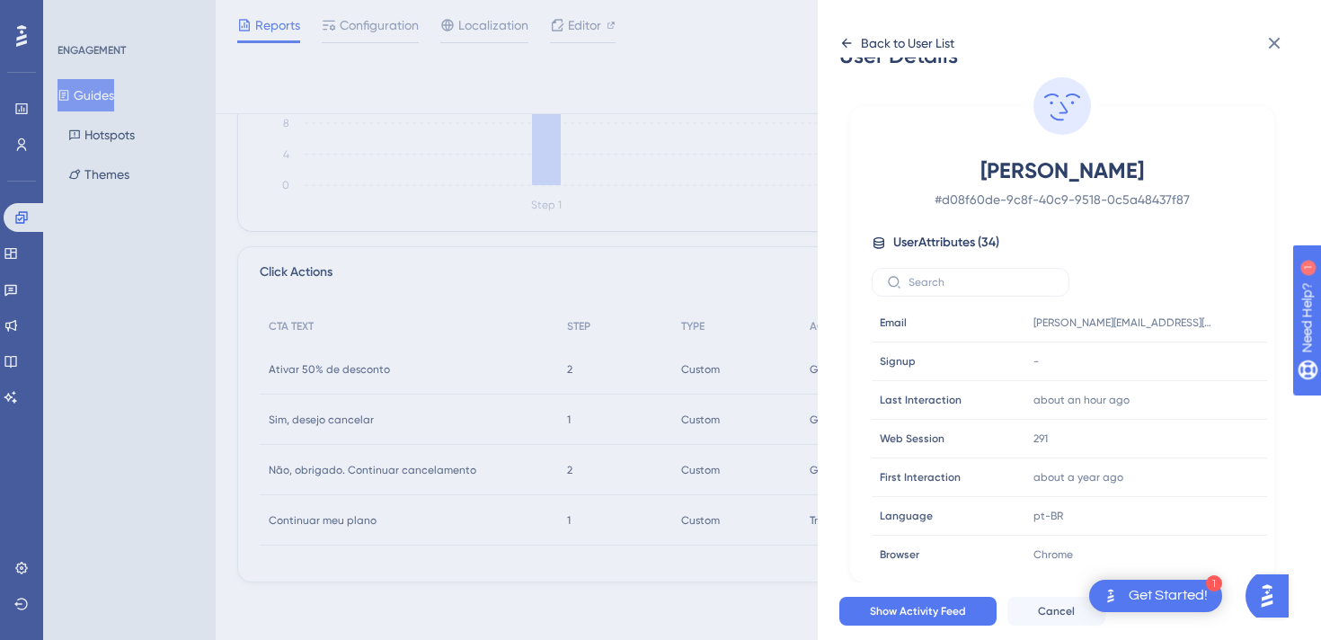
click at [876, 31] on div "Back to User List" at bounding box center [896, 43] width 115 height 29
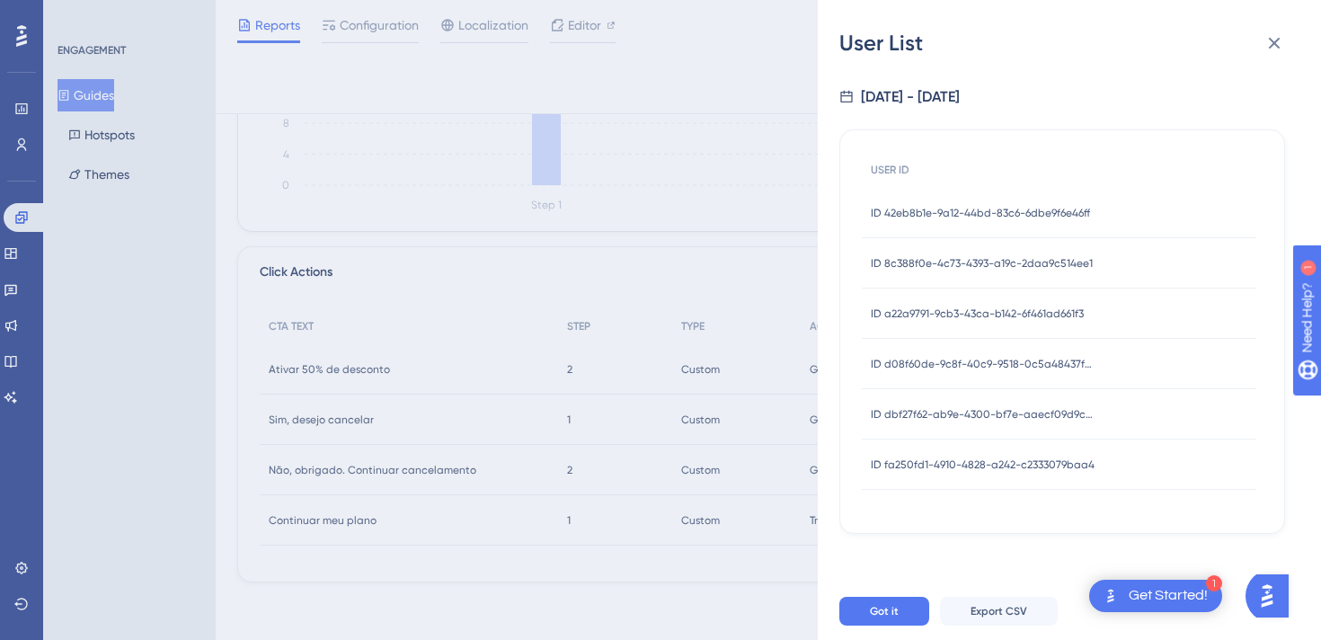
click at [914, 408] on span "ID dbf27f62-ab9e-4300-bf7e-aaecf09d9c4d" at bounding box center [983, 414] width 225 height 14
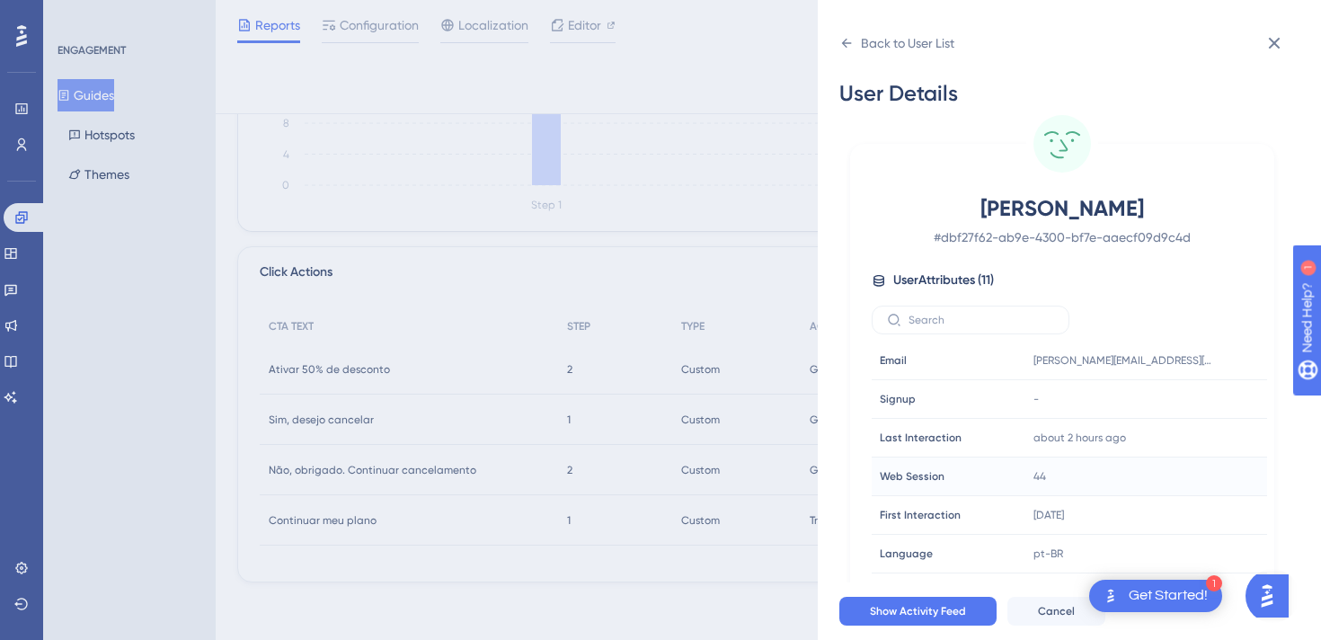
scroll to position [161, 0]
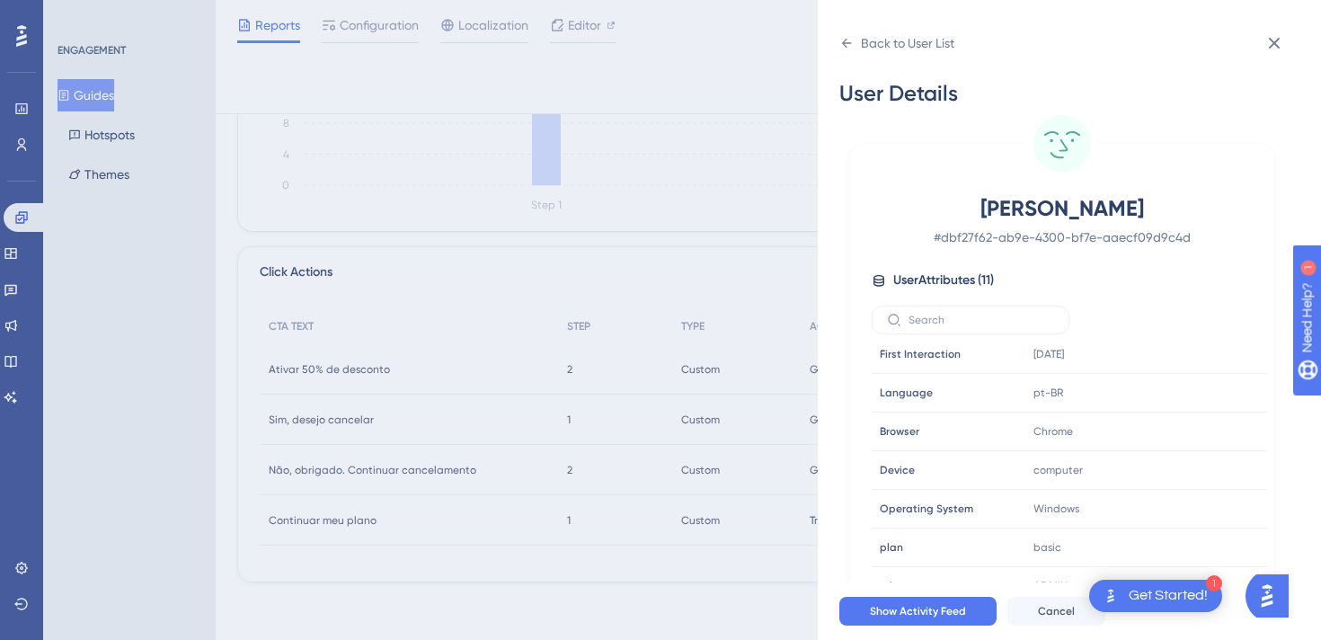
click at [881, 58] on div "User Details [PERSON_NAME] # dbf27f62-ab9e-4300-bf7e-aaecf09d9c4d User Attribut…" at bounding box center [1076, 319] width 474 height 525
click at [885, 38] on div "Back to User List" at bounding box center [907, 43] width 93 height 22
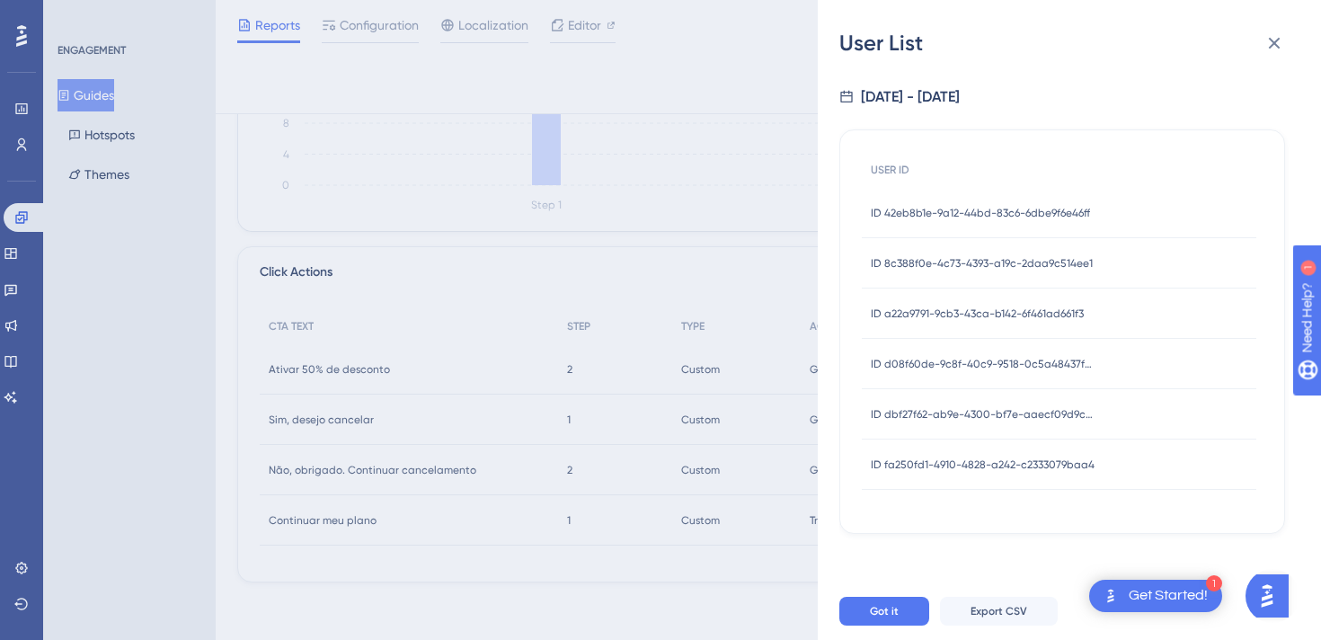
click at [914, 474] on div "ID fa250fd1-4910-4828-a242-c2333079baa4 ID fa250fd1-4910-4828-a242-c2333079baa4" at bounding box center [983, 464] width 224 height 50
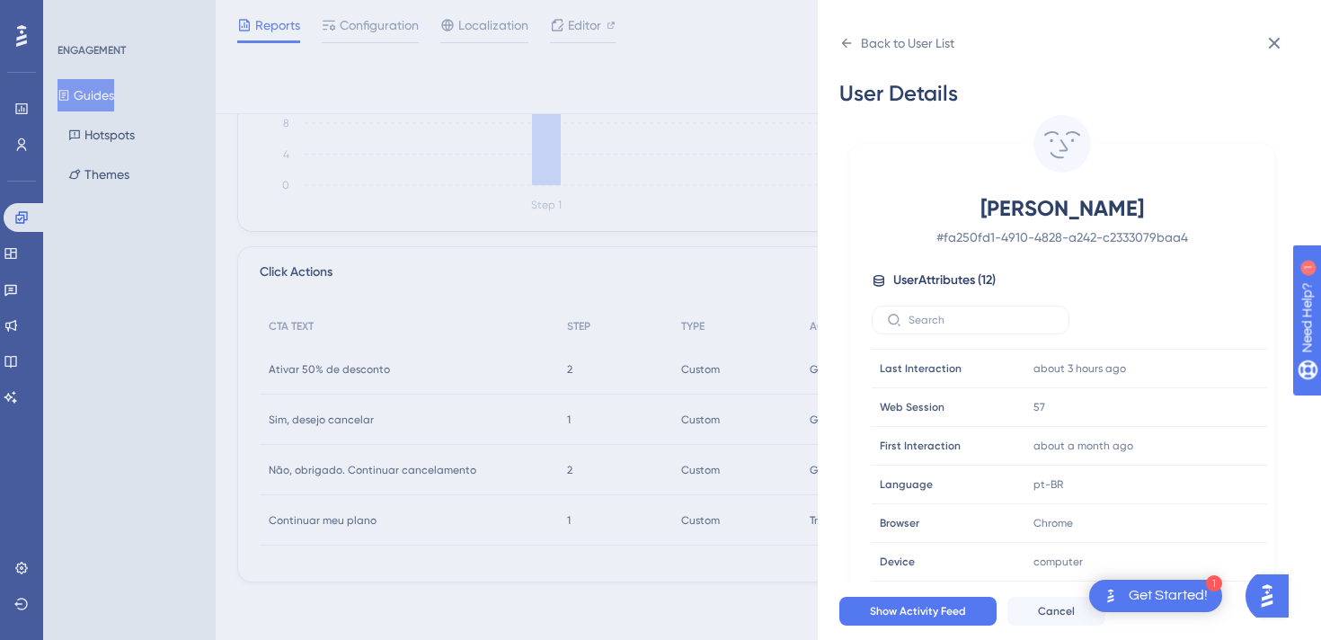
scroll to position [0, 0]
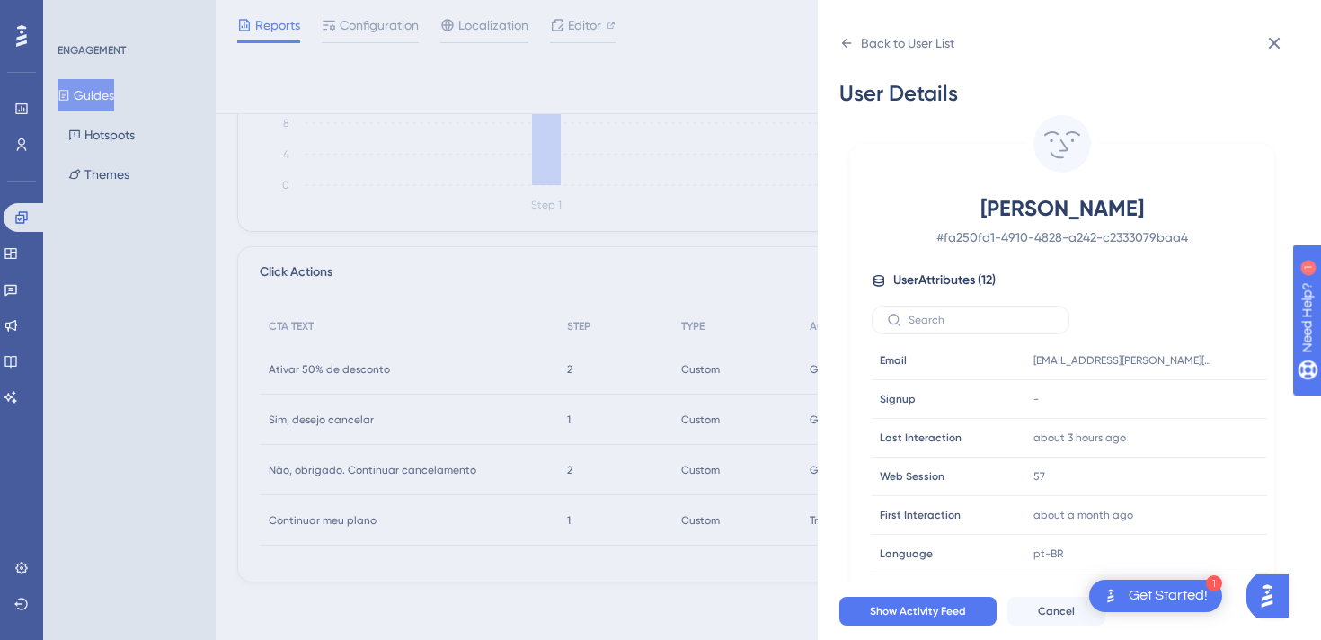
click at [1255, 58] on div "User Details [PERSON_NAME] # fa250fd1-4910-4828-a242-c2333079baa4 User Attribut…" at bounding box center [1076, 319] width 474 height 525
click at [1265, 44] on icon at bounding box center [1274, 43] width 22 height 22
